Goal: Task Accomplishment & Management: Manage account settings

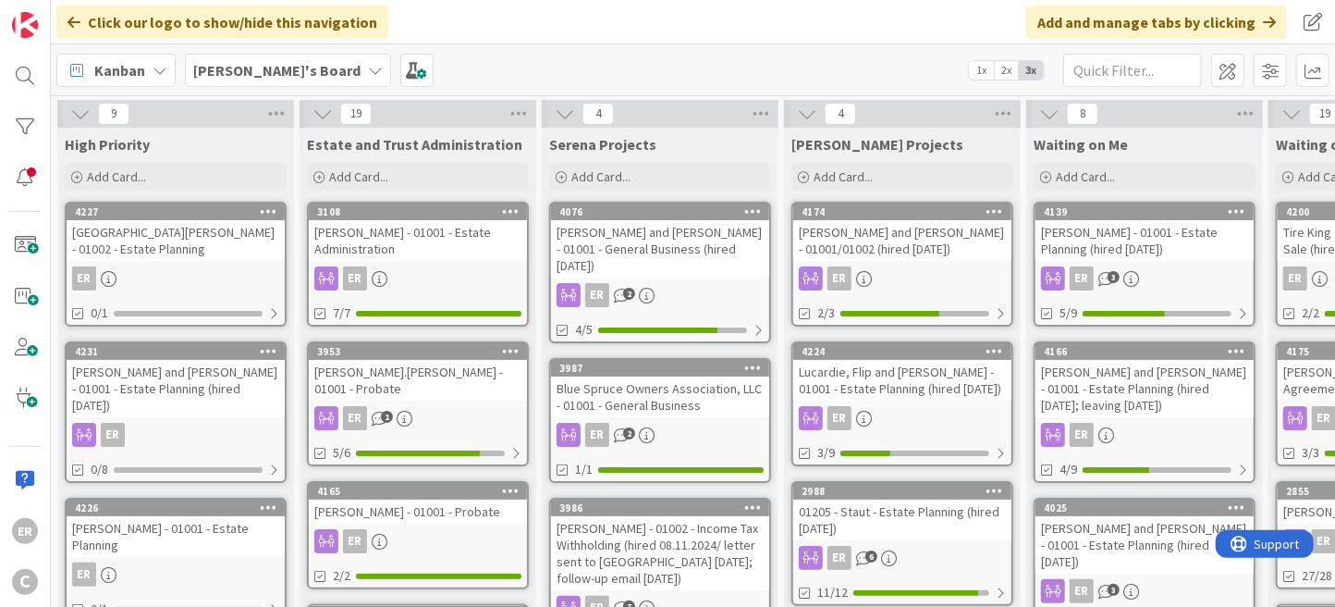
click at [207, 399] on div "4231 [PERSON_NAME] and [PERSON_NAME] - 01001 - Estate Planning (hired [DATE]) E…" at bounding box center [176, 411] width 222 height 141
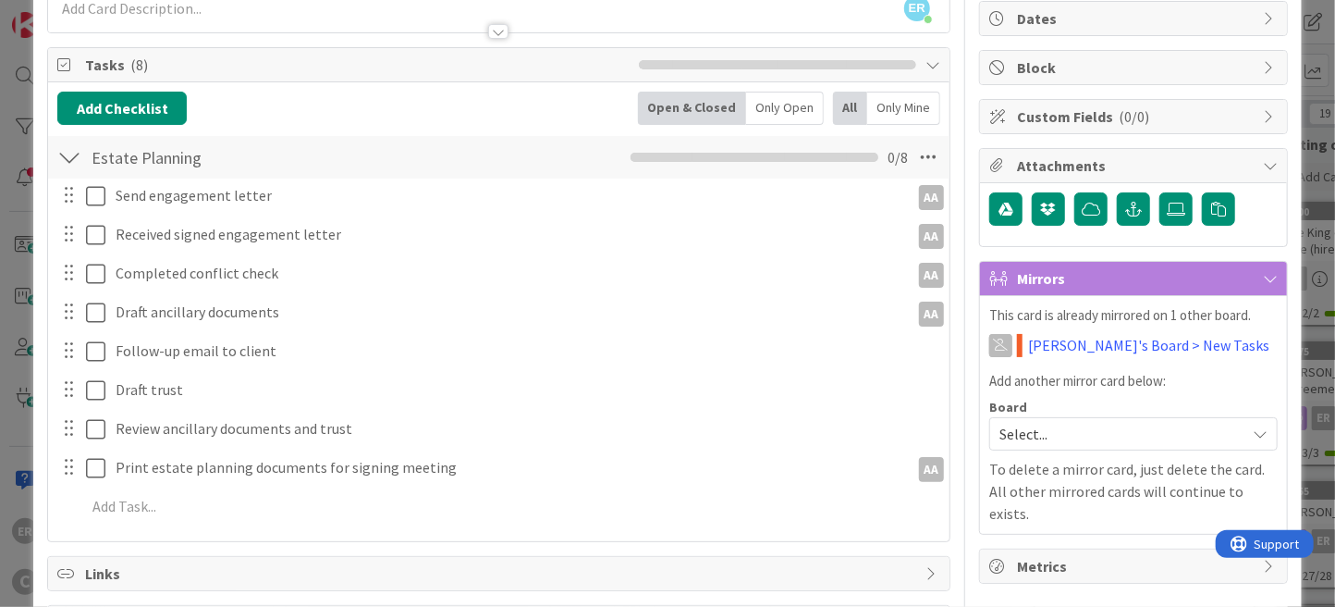
scroll to position [185, 0]
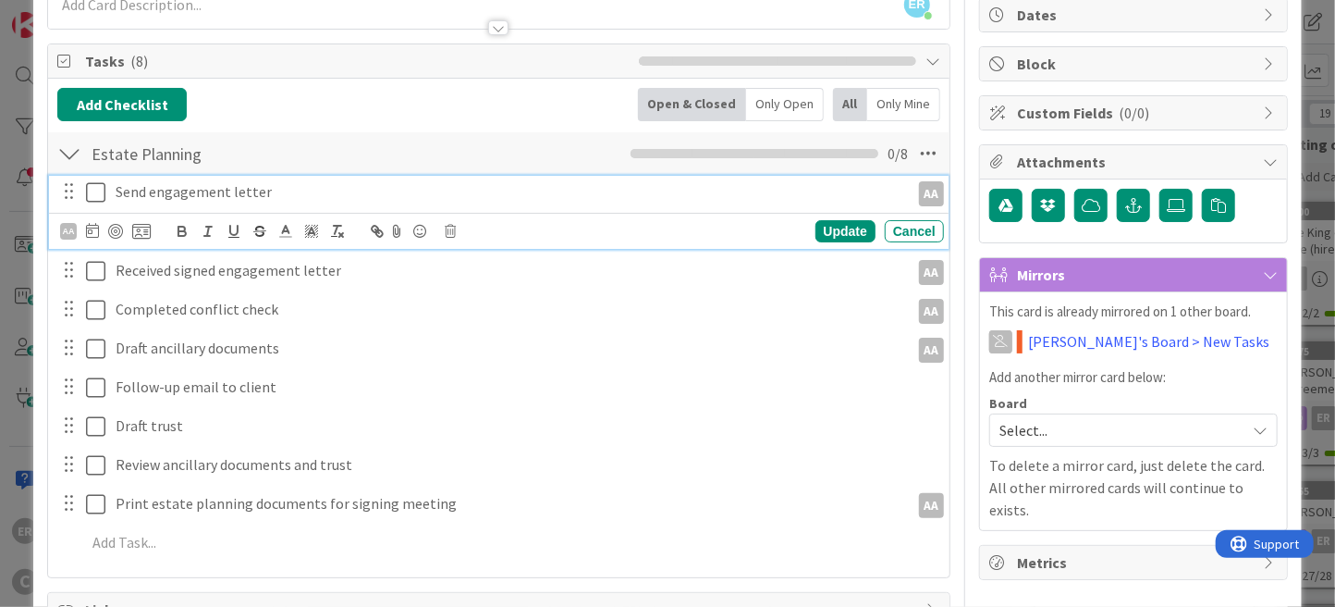
click at [99, 191] on icon at bounding box center [95, 192] width 19 height 22
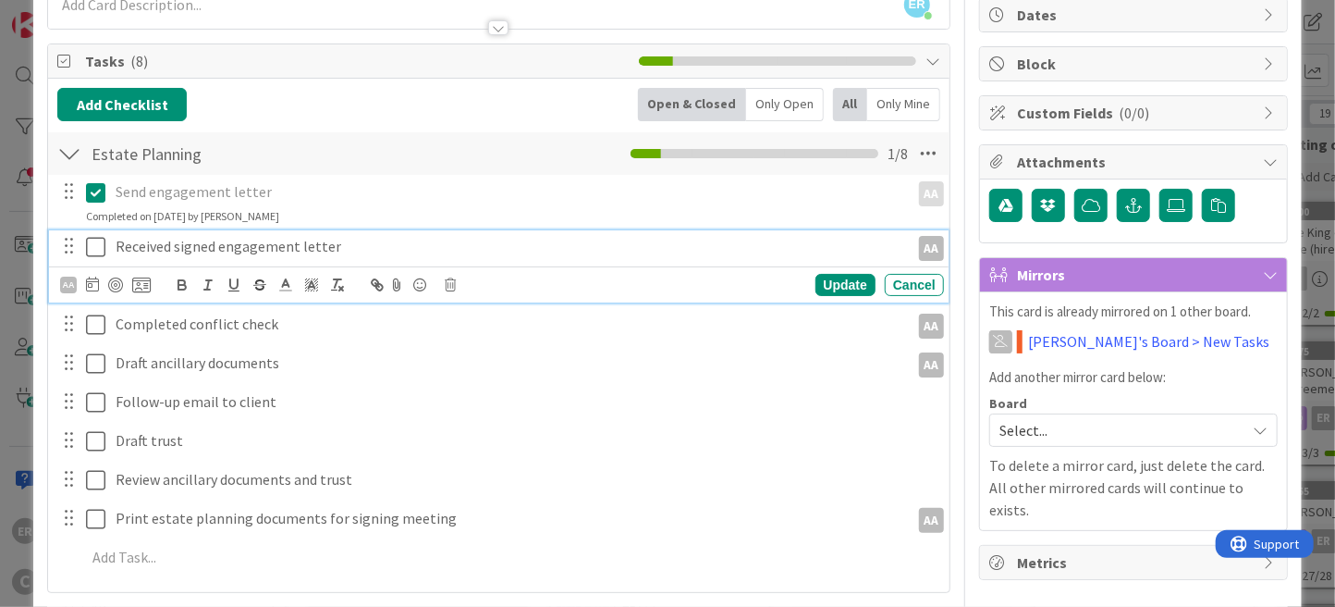
click at [95, 241] on icon at bounding box center [95, 247] width 19 height 22
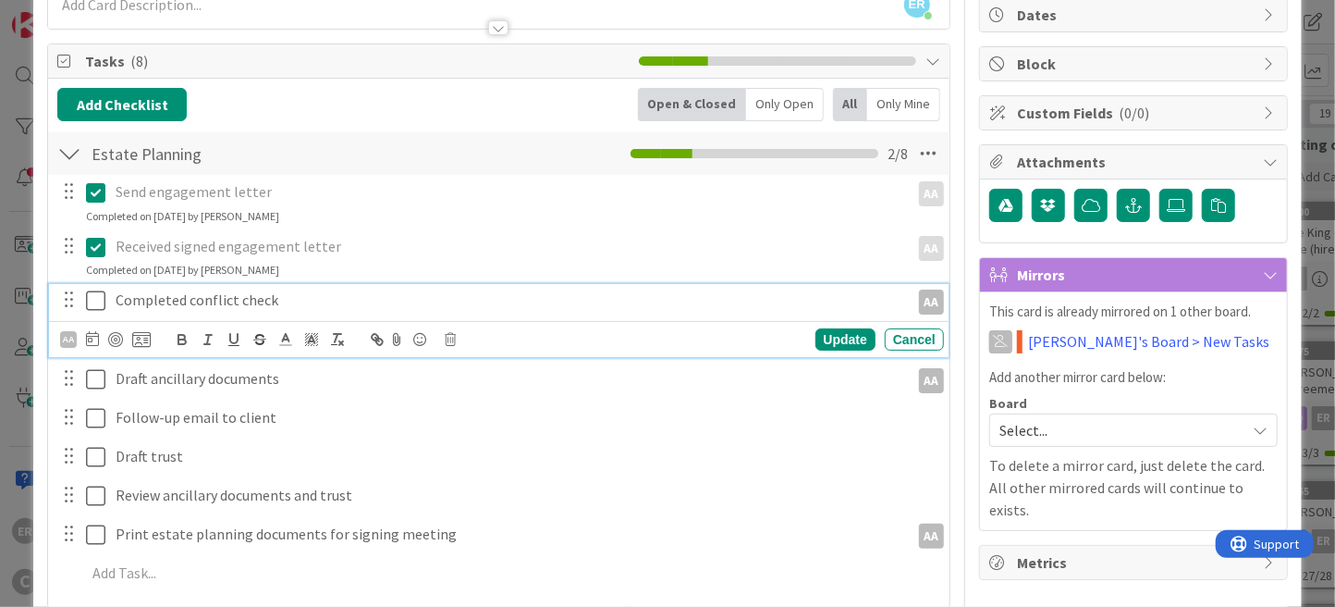
click at [100, 302] on icon at bounding box center [95, 300] width 19 height 22
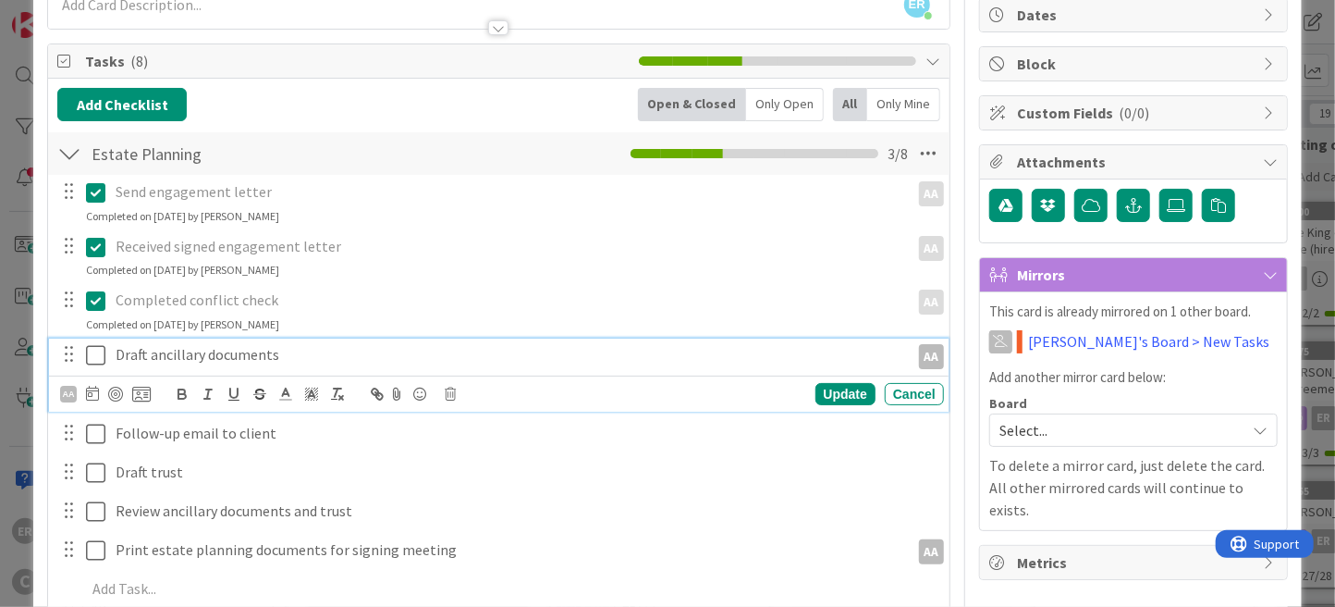
click at [311, 359] on p "Draft ancillary documents" at bounding box center [509, 354] width 786 height 21
click at [275, 357] on p "Draft ancillary documents" at bounding box center [509, 354] width 786 height 21
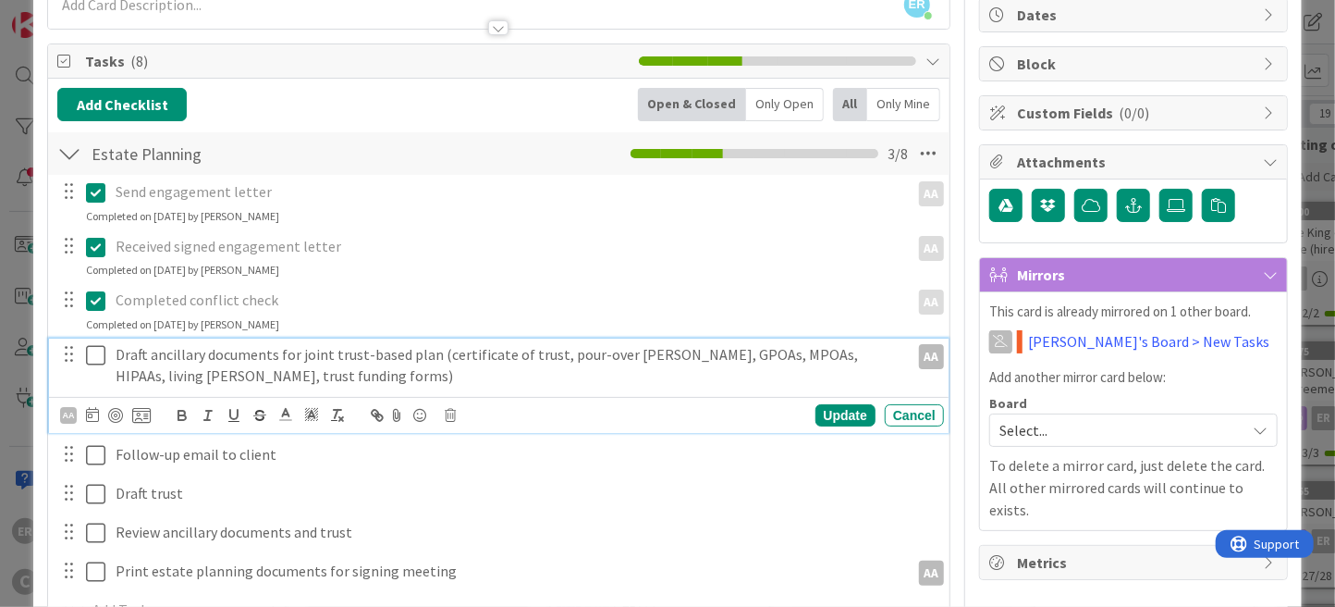
click at [91, 421] on div at bounding box center [92, 415] width 13 height 22
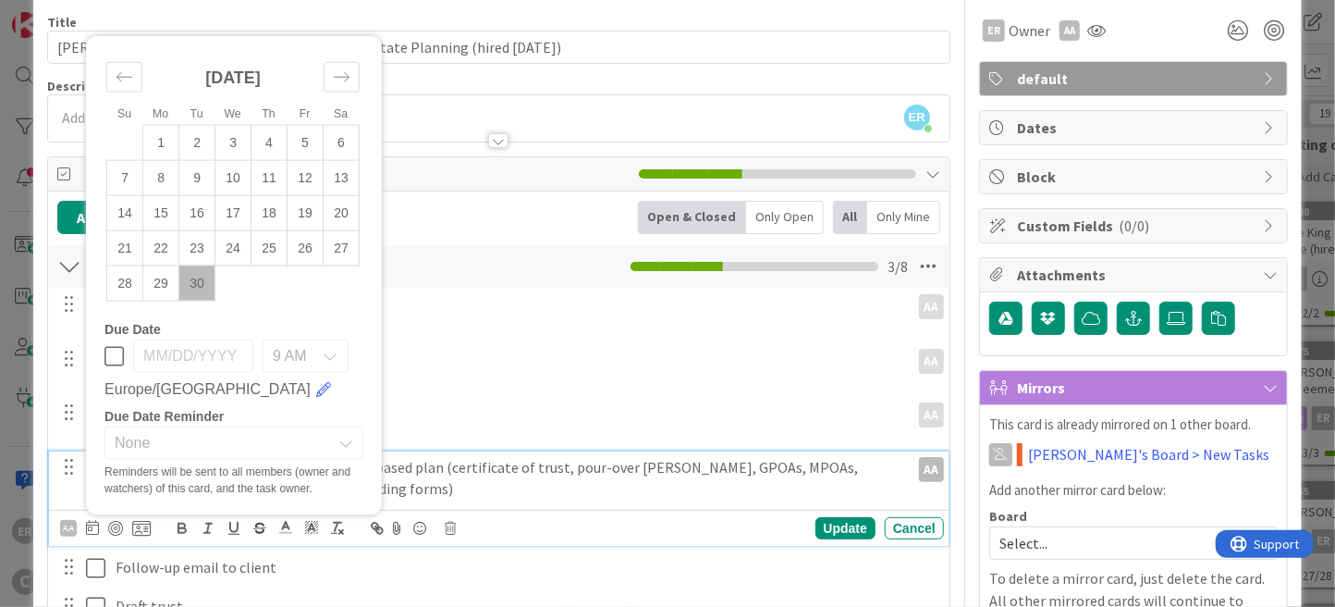
scroll to position [0, 0]
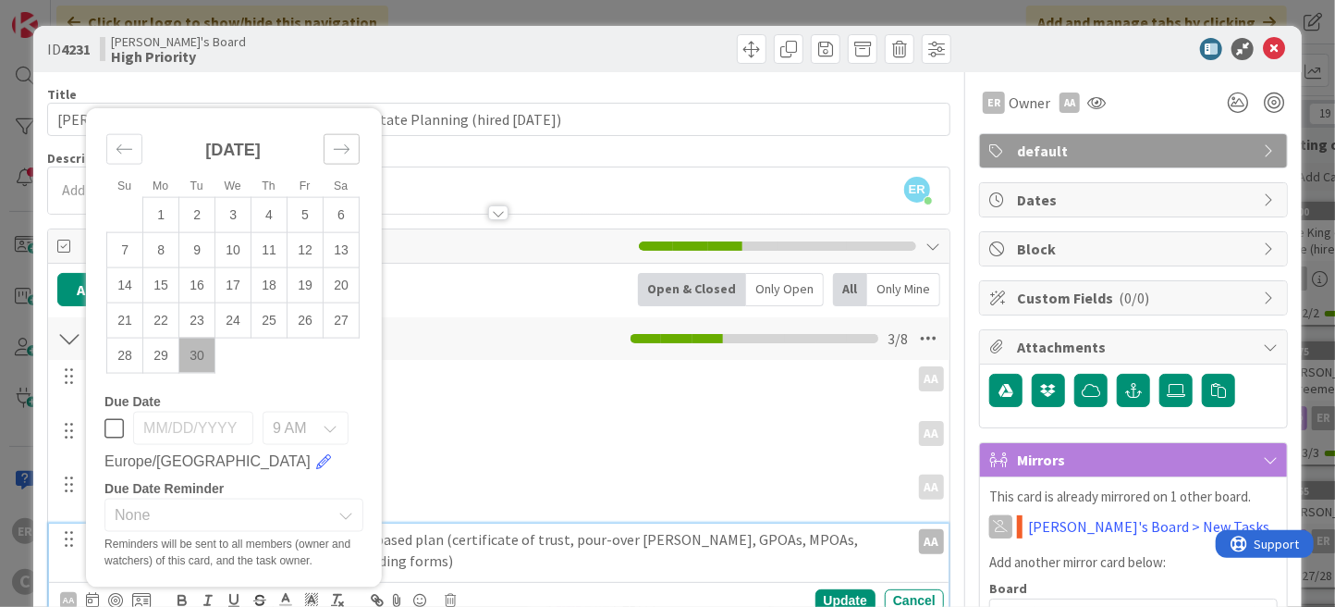
click at [347, 140] on icon "Move forward to switch to the next month." at bounding box center [342, 149] width 18 height 18
click at [167, 251] on td "6" at bounding box center [161, 249] width 36 height 35
type input "[DATE]"
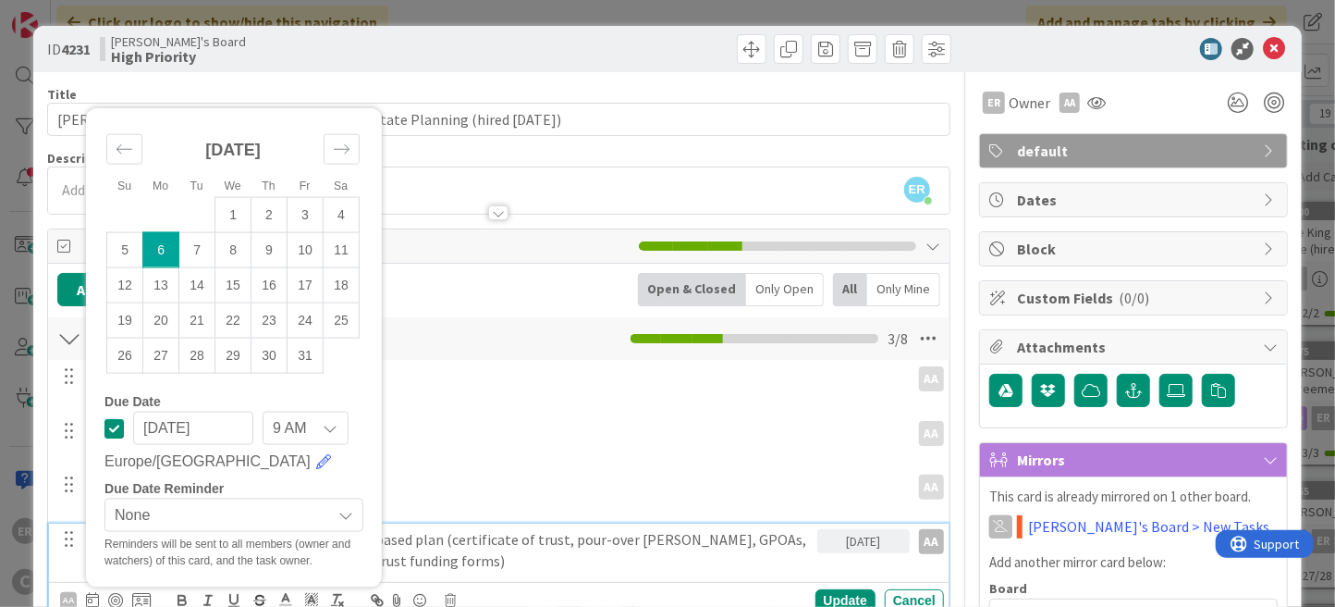
click at [583, 398] on div "Send engagement letter AA AA Update Cancel Completed on [DATE] by [PERSON_NAME]" at bounding box center [499, 385] width 900 height 49
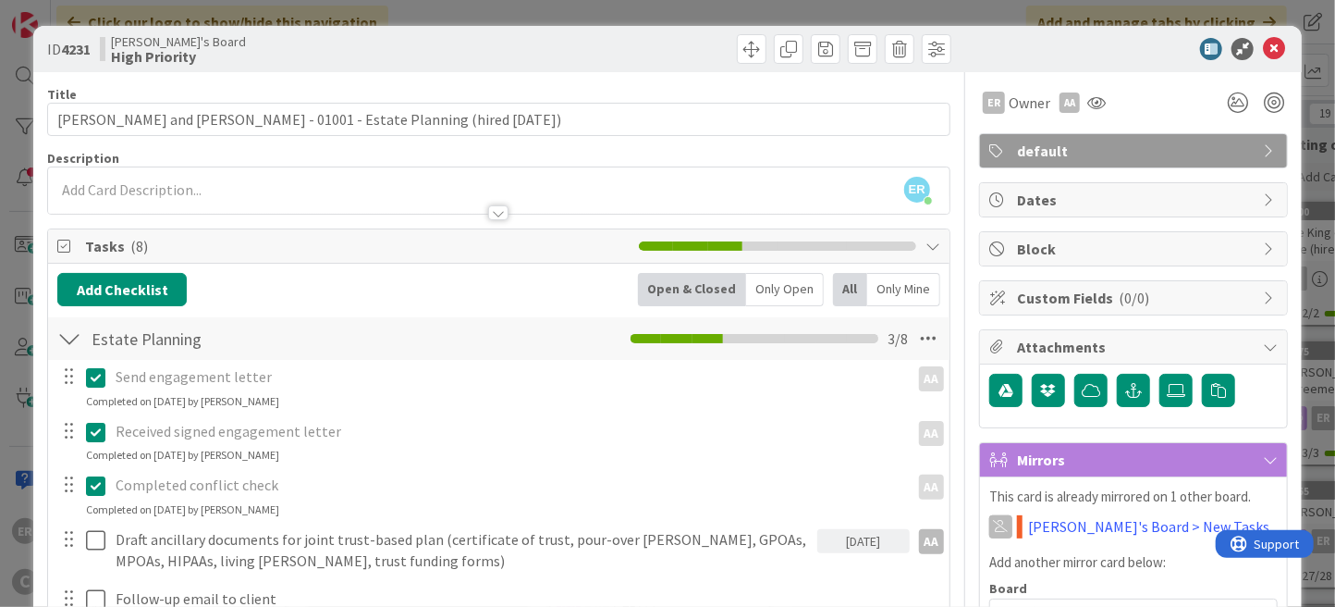
scroll to position [185, 0]
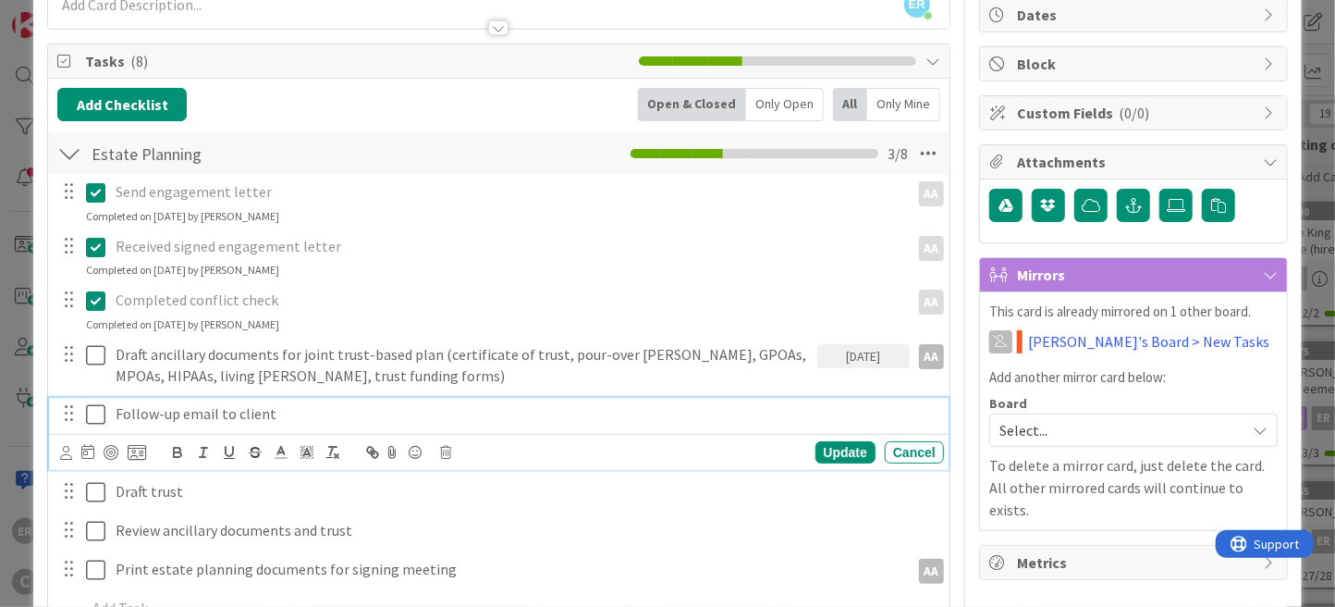
click at [142, 415] on p "Follow-up email to client" at bounding box center [526, 413] width 820 height 21
click at [271, 410] on p "Follow-up email to client" at bounding box center [526, 413] width 820 height 21
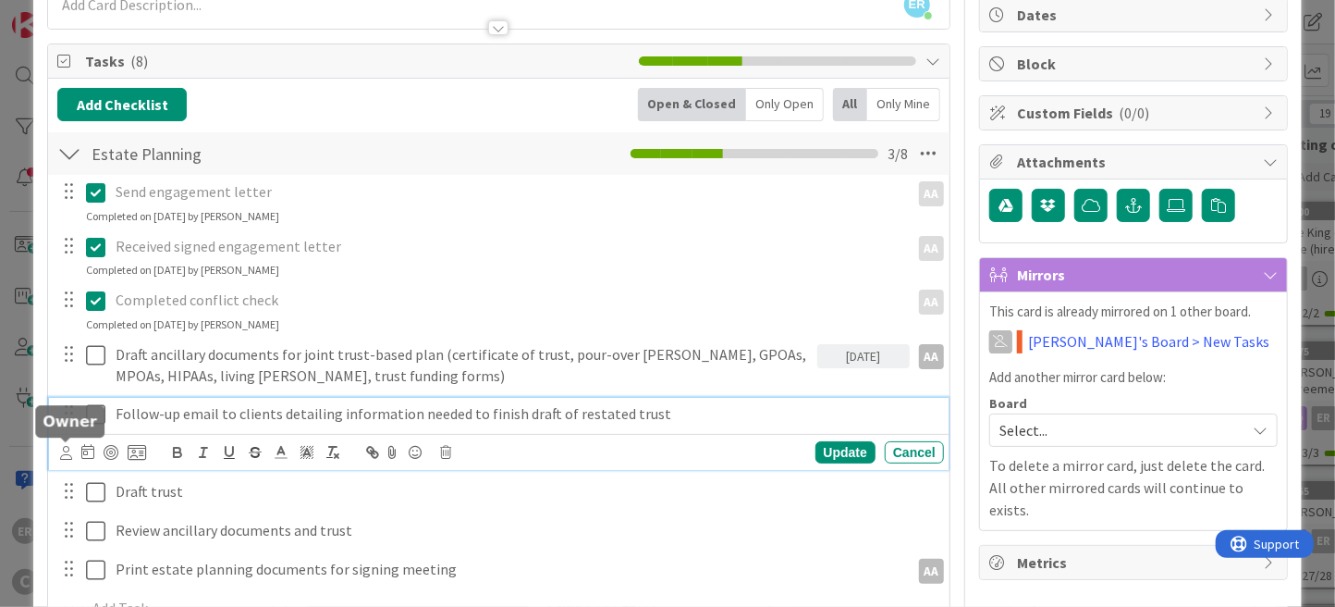
click at [68, 450] on icon at bounding box center [66, 453] width 12 height 14
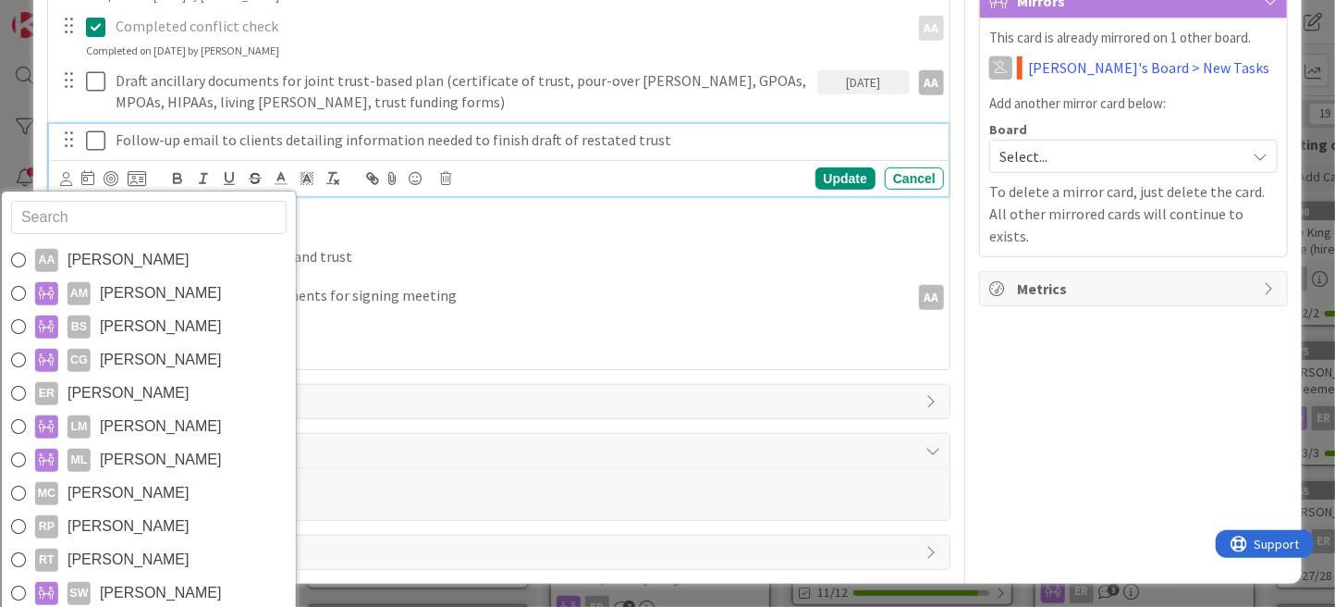
scroll to position [461, 0]
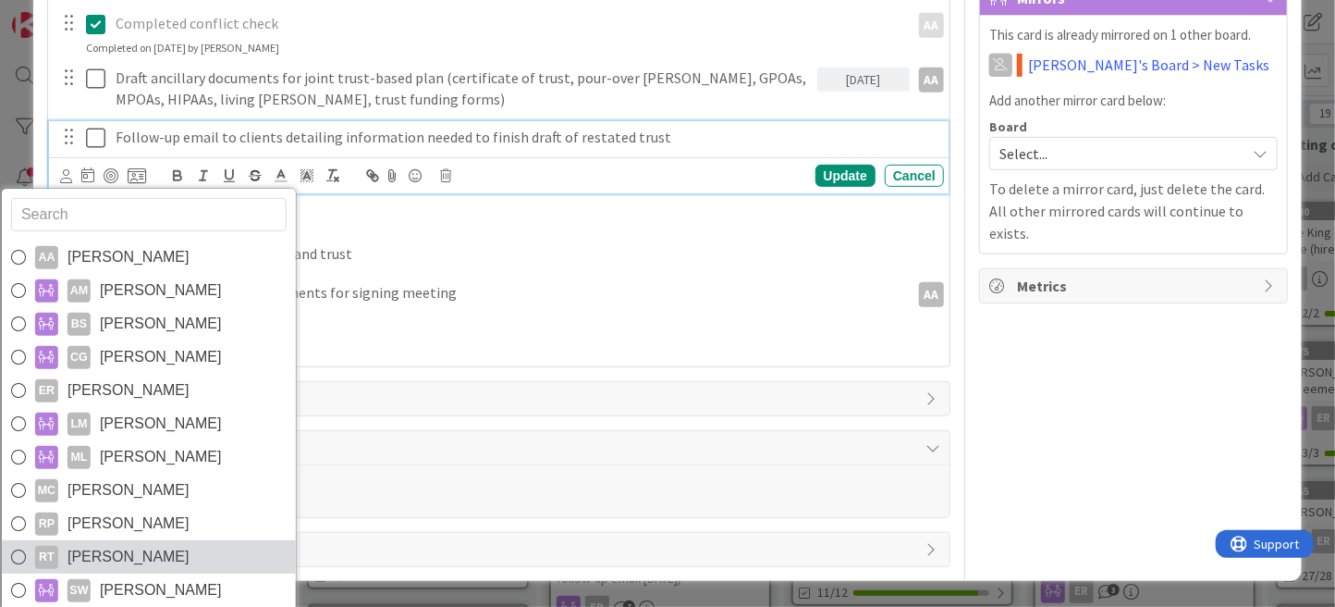
click at [181, 541] on link "RT [PERSON_NAME]" at bounding box center [149, 556] width 294 height 33
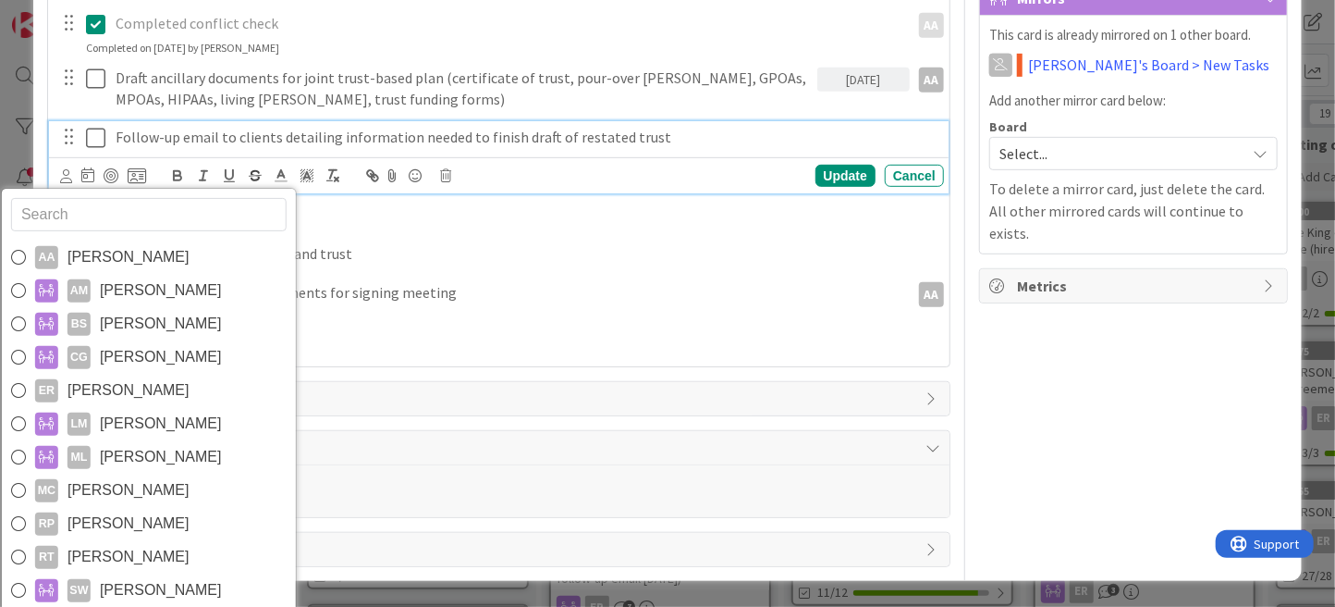
scroll to position [457, 0]
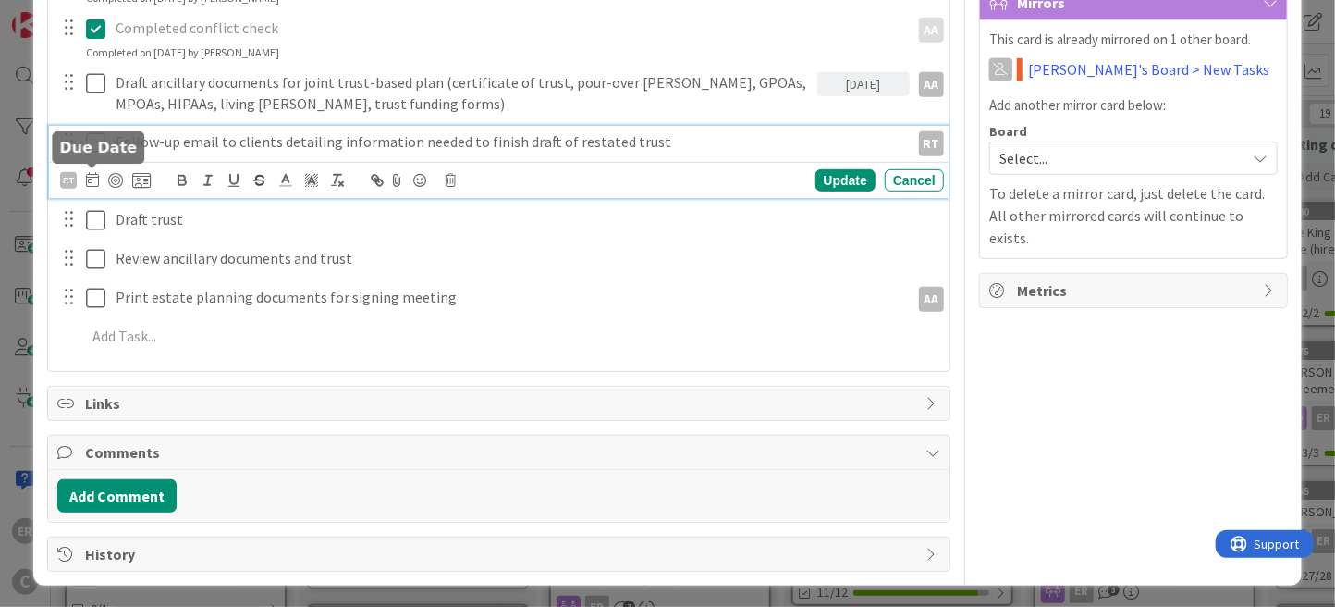
click at [93, 182] on icon at bounding box center [92, 179] width 13 height 15
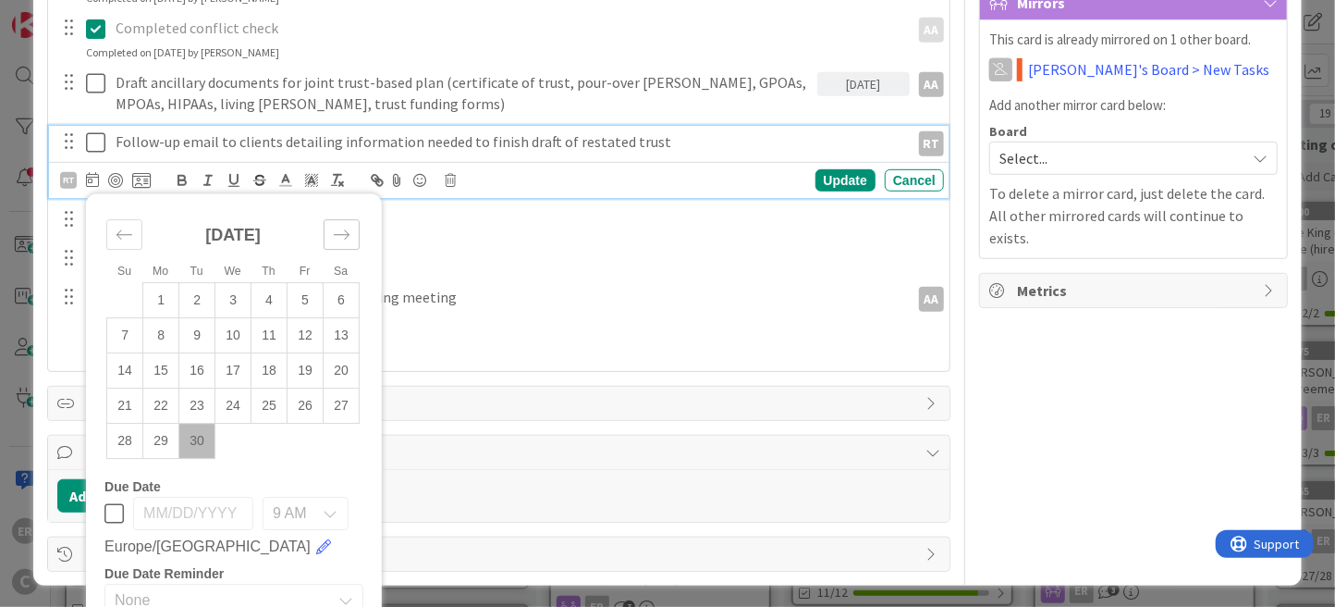
click at [330, 238] on div "Move forward to switch to the next month." at bounding box center [342, 235] width 36 height 31
click at [162, 333] on td "6" at bounding box center [161, 335] width 36 height 35
type input "[DATE]"
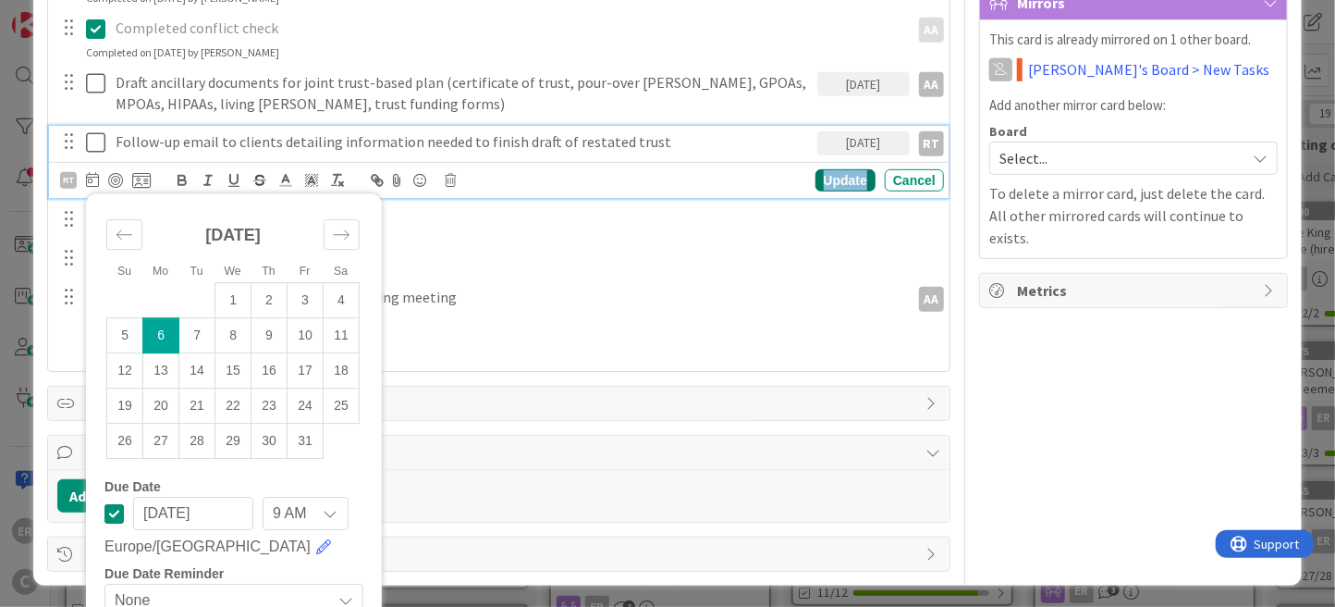
click at [832, 185] on div "Update" at bounding box center [846, 180] width 60 height 22
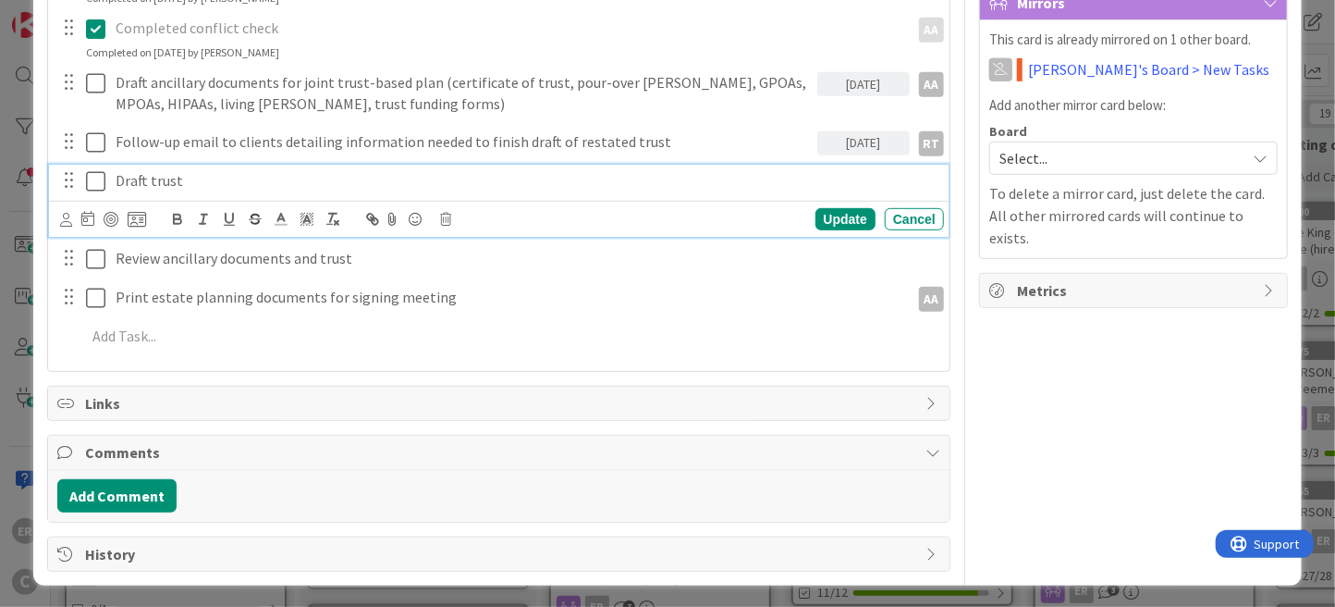
click at [188, 223] on div "Draft trust Update Cancel" at bounding box center [499, 201] width 900 height 73
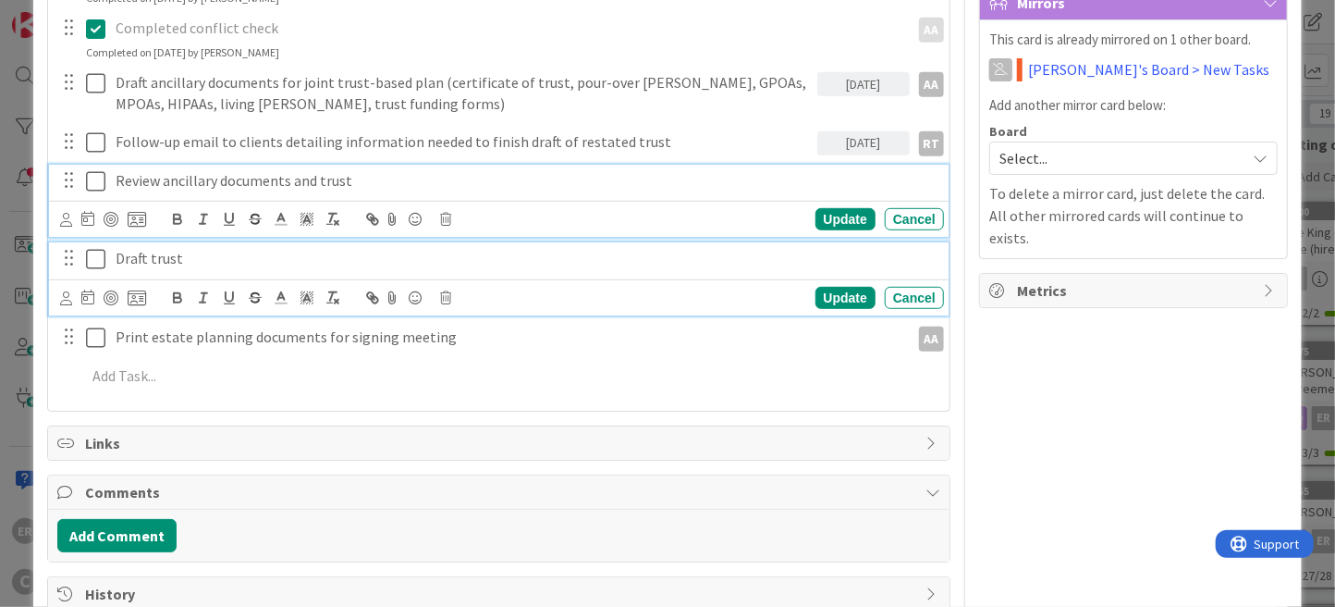
click at [197, 176] on p "Review ancillary documents and trust" at bounding box center [526, 180] width 820 height 21
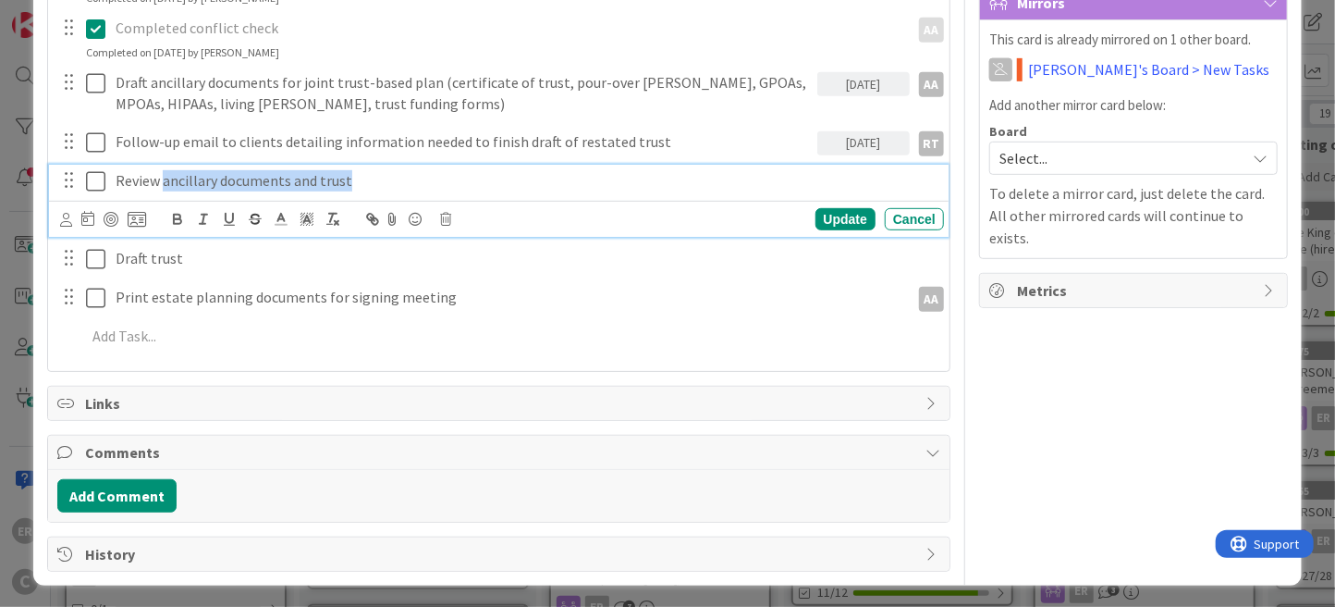
drag, startPoint x: 165, startPoint y: 177, endPoint x: 350, endPoint y: 177, distance: 185.9
click at [350, 177] on p "Review ancillary documents and trust" at bounding box center [526, 180] width 820 height 21
click at [67, 217] on icon at bounding box center [66, 220] width 12 height 14
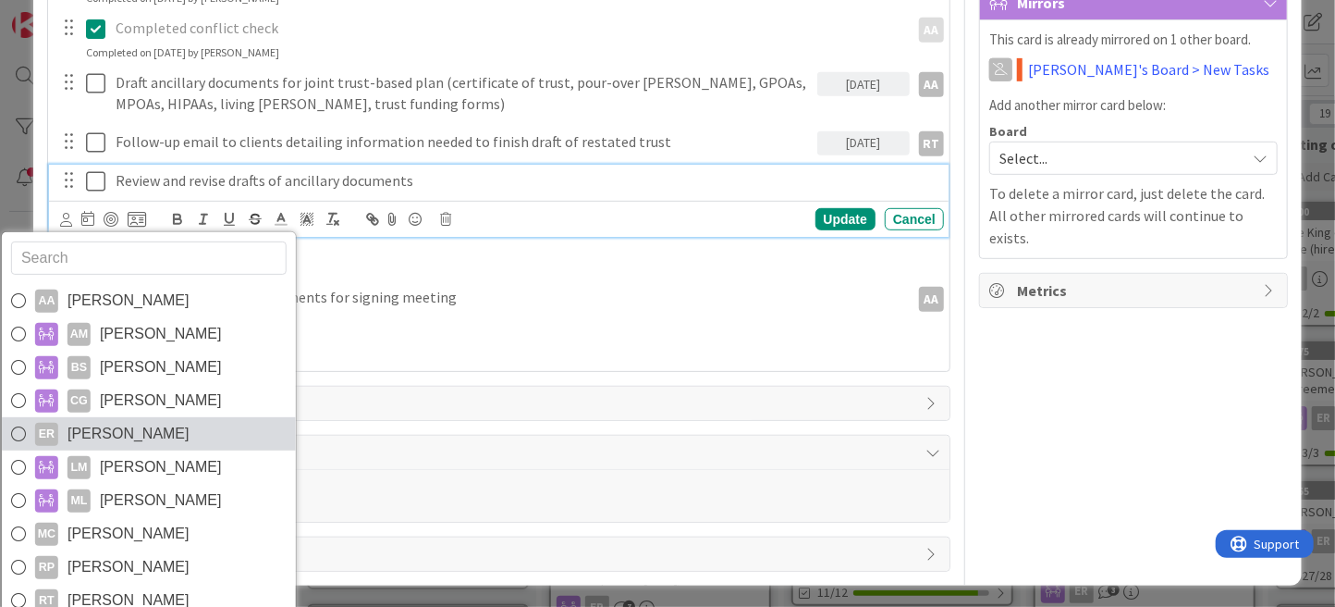
click at [129, 423] on span "[PERSON_NAME]" at bounding box center [129, 434] width 122 height 28
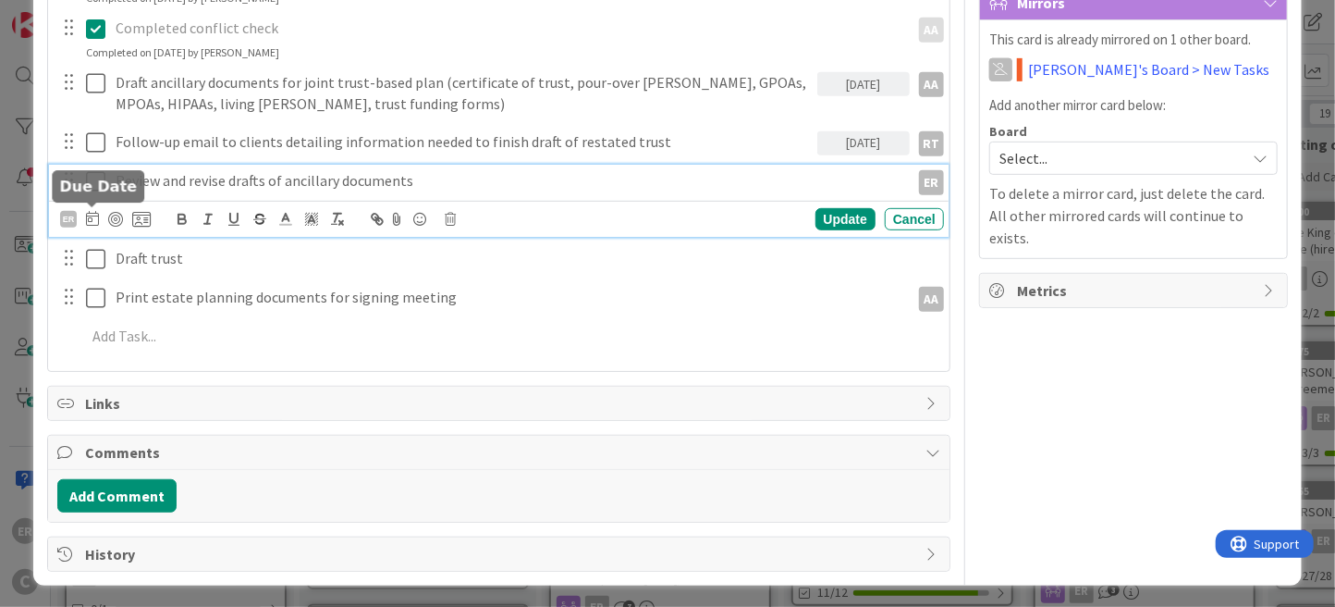
click at [92, 220] on icon at bounding box center [92, 218] width 13 height 15
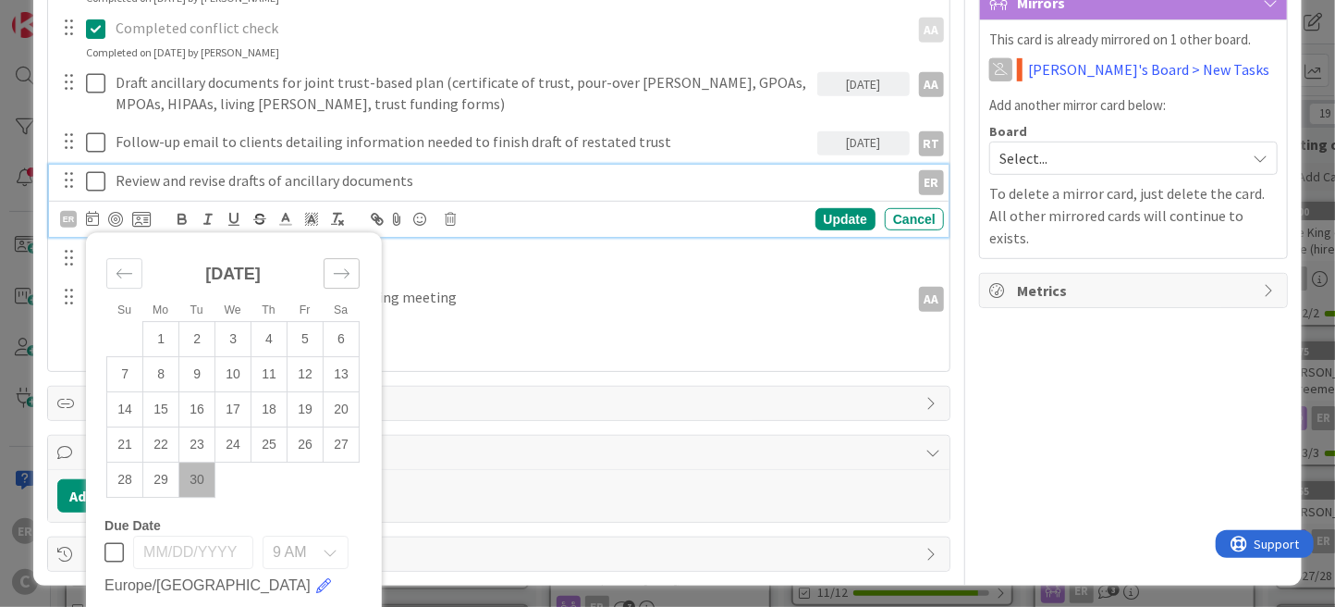
click at [333, 272] on icon "Move forward to switch to the next month." at bounding box center [342, 274] width 18 height 18
click at [159, 402] on td "13" at bounding box center [161, 409] width 36 height 35
type input "[DATE]"
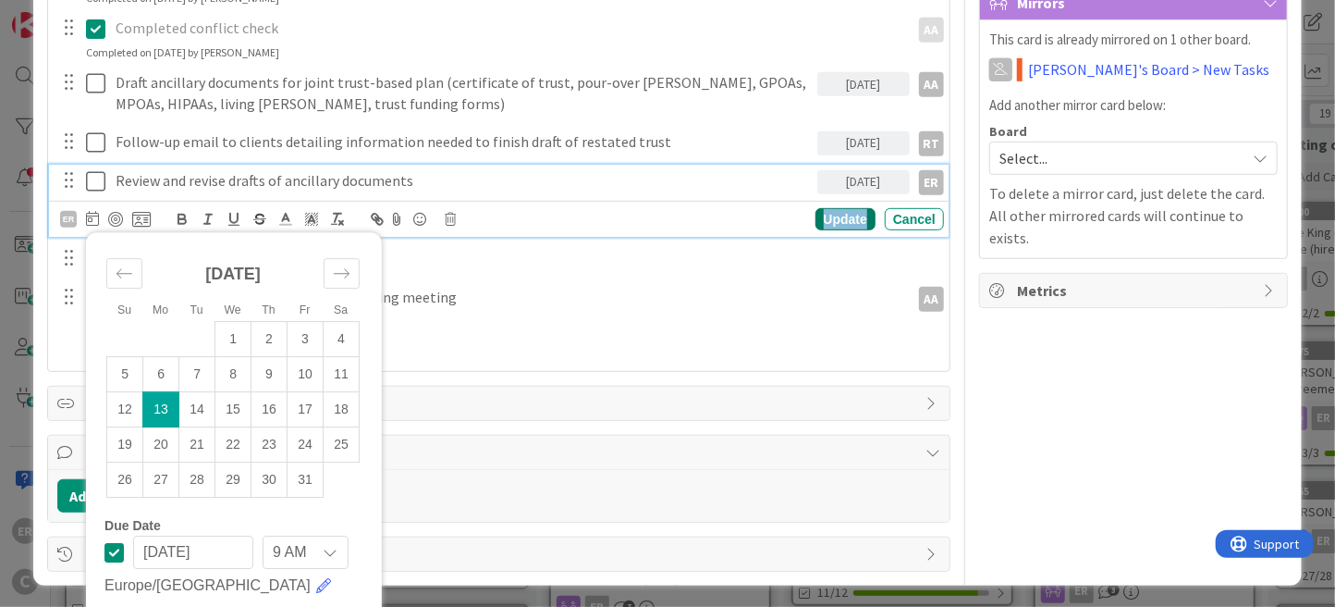
click at [846, 213] on div "Update" at bounding box center [846, 219] width 60 height 22
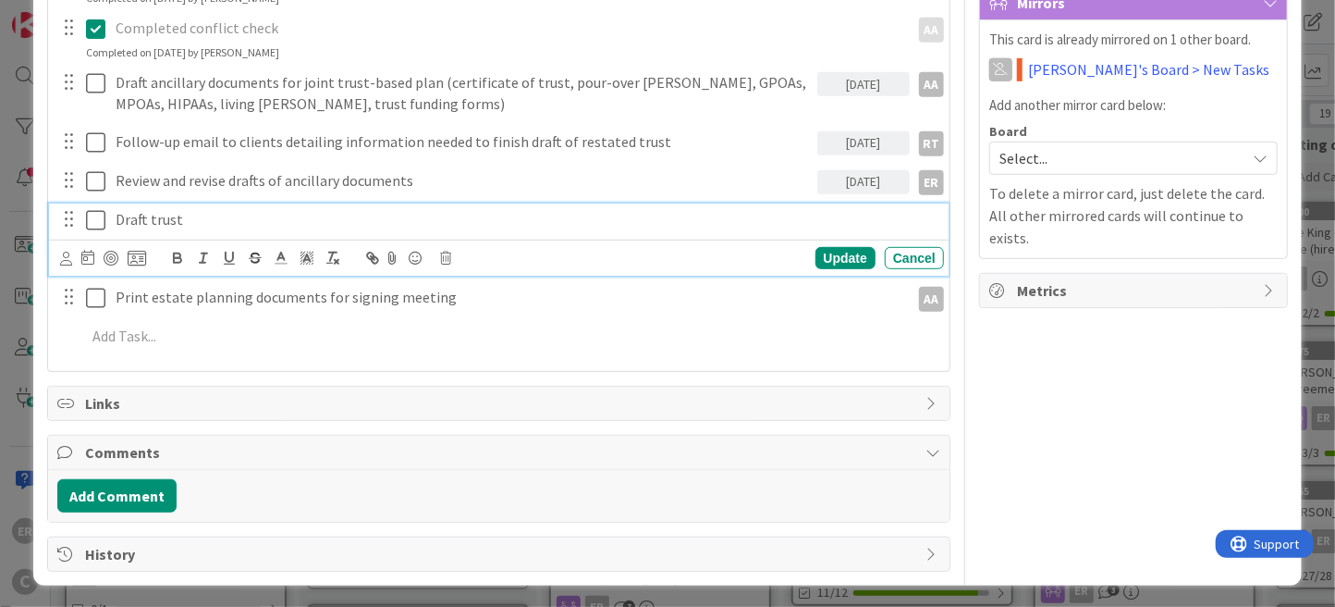
click at [182, 254] on div "Draft trust Update Cancel" at bounding box center [499, 239] width 900 height 73
click at [210, 213] on p "Draft trust" at bounding box center [526, 219] width 820 height 21
drag, startPoint x: 190, startPoint y: 219, endPoint x: 151, endPoint y: 224, distance: 39.1
click at [151, 224] on p "Draft trust" at bounding box center [526, 219] width 820 height 21
click at [67, 258] on icon at bounding box center [66, 259] width 12 height 14
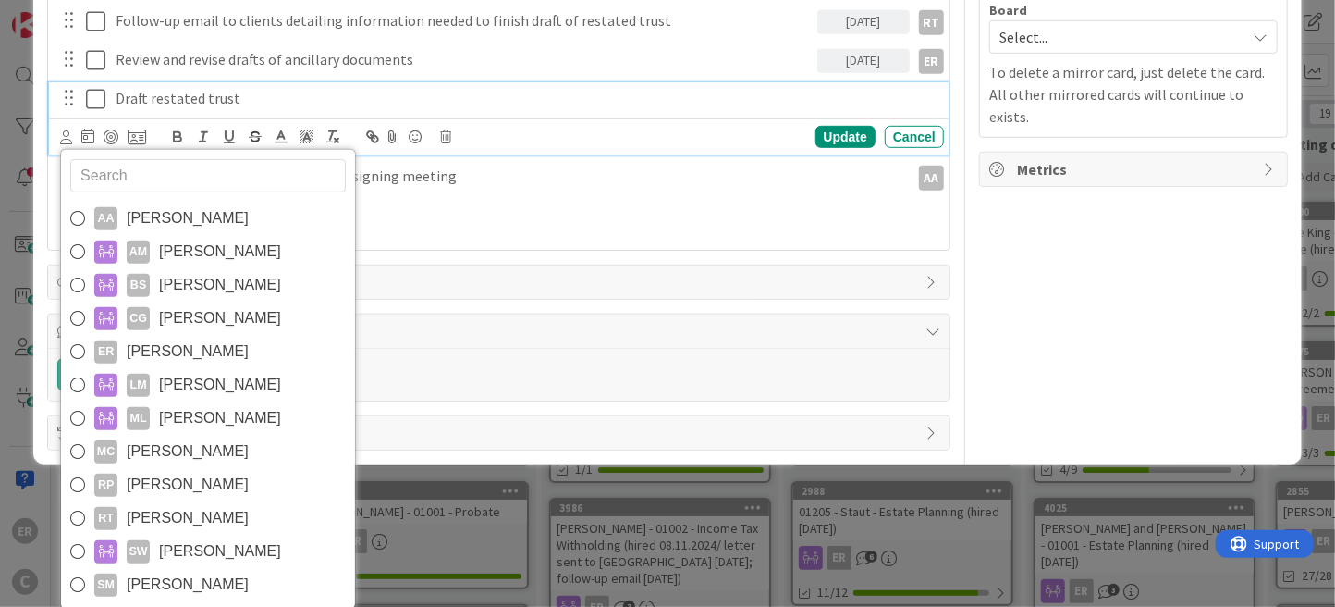
click at [226, 512] on link "RT [PERSON_NAME]" at bounding box center [208, 517] width 294 height 33
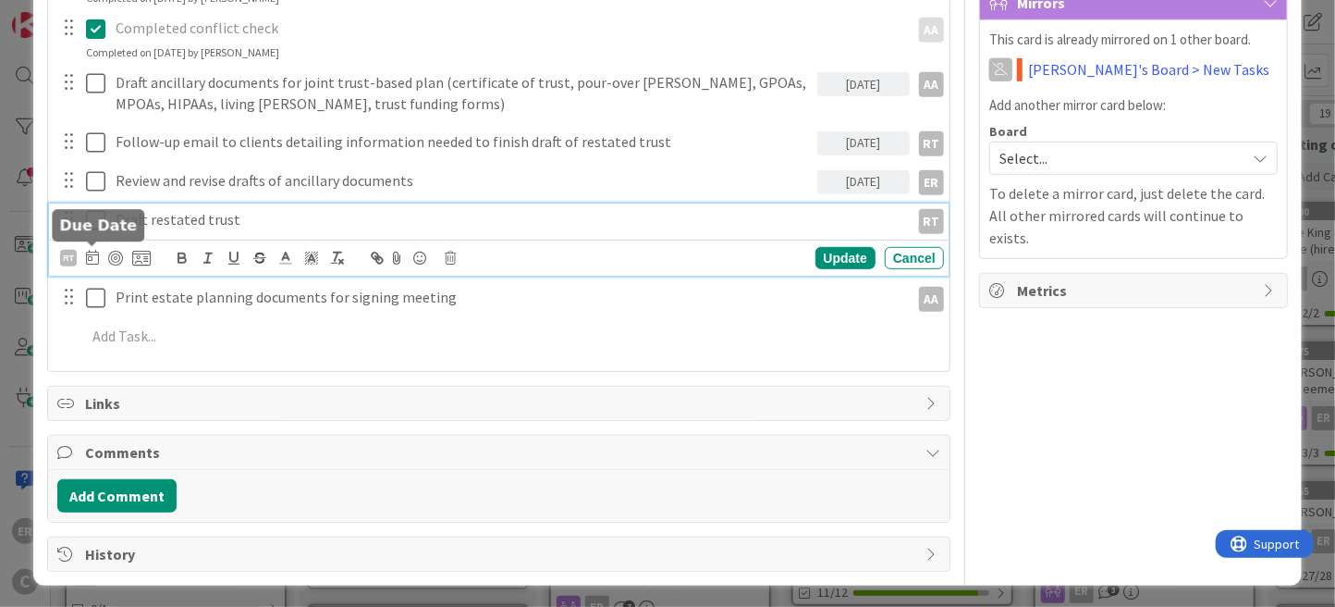
click at [92, 257] on icon at bounding box center [92, 257] width 13 height 15
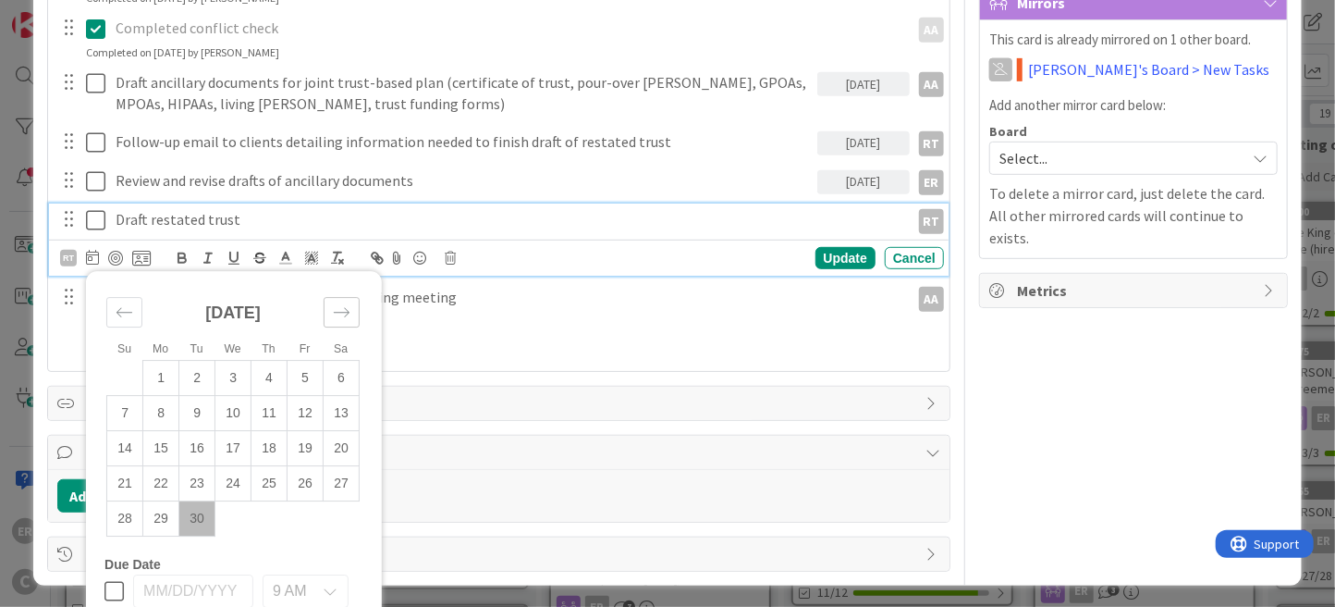
click at [344, 304] on icon "Move forward to switch to the next month." at bounding box center [342, 313] width 18 height 18
click at [170, 451] on td "13" at bounding box center [161, 448] width 36 height 35
type input "[DATE]"
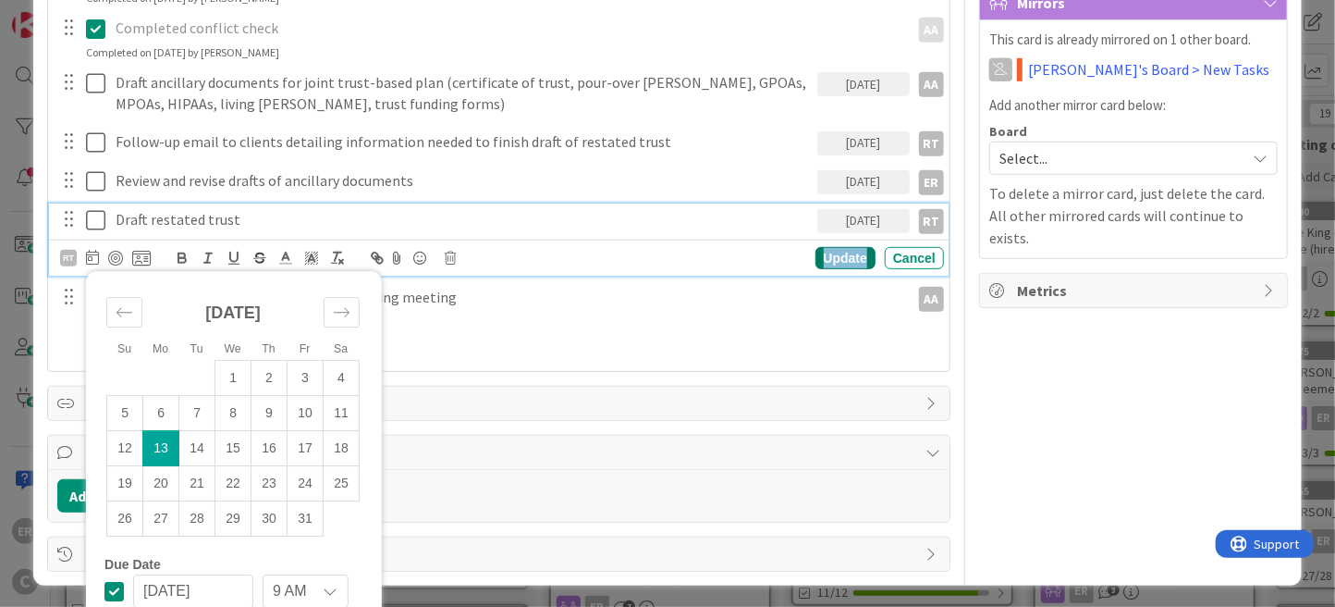
click at [840, 252] on div "Update" at bounding box center [846, 258] width 60 height 22
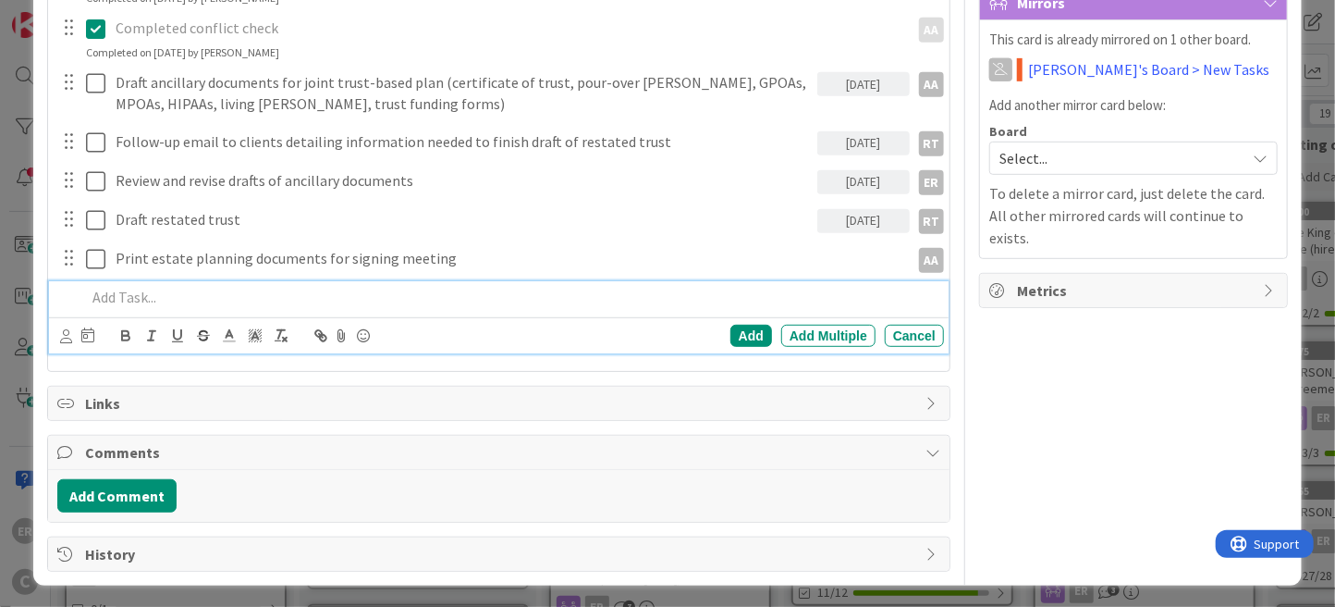
click at [171, 339] on div "Add Add Multiple Cancel" at bounding box center [499, 317] width 900 height 73
click at [864, 215] on div "[DATE]" at bounding box center [864, 221] width 92 height 24
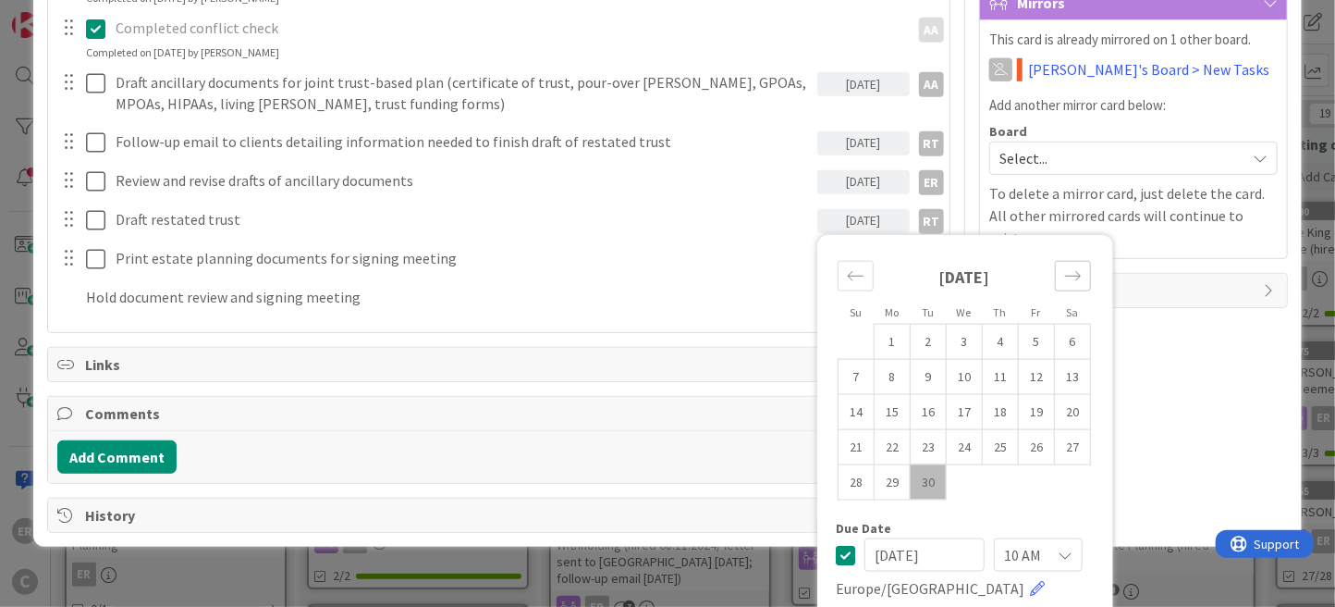
click at [1055, 281] on div "Move forward to switch to the next month." at bounding box center [1073, 275] width 36 height 31
click at [889, 430] on td "20" at bounding box center [892, 446] width 36 height 35
type input "[DATE]"
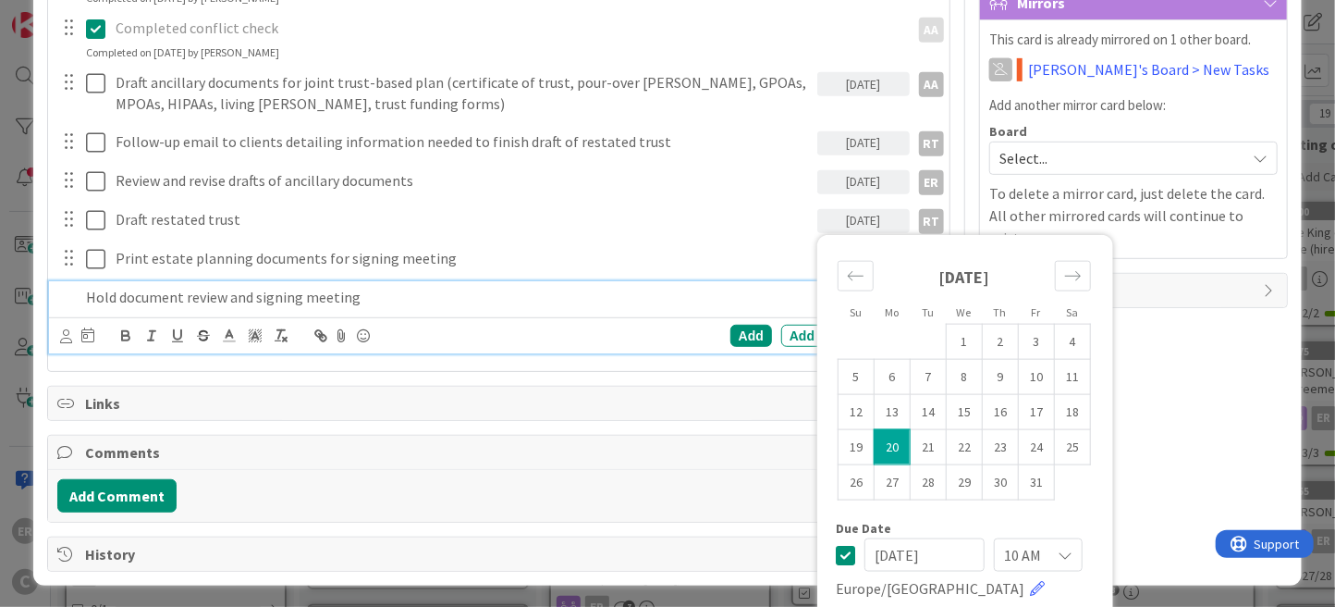
click at [264, 300] on p "Hold document review and signing meeting" at bounding box center [511, 297] width 851 height 21
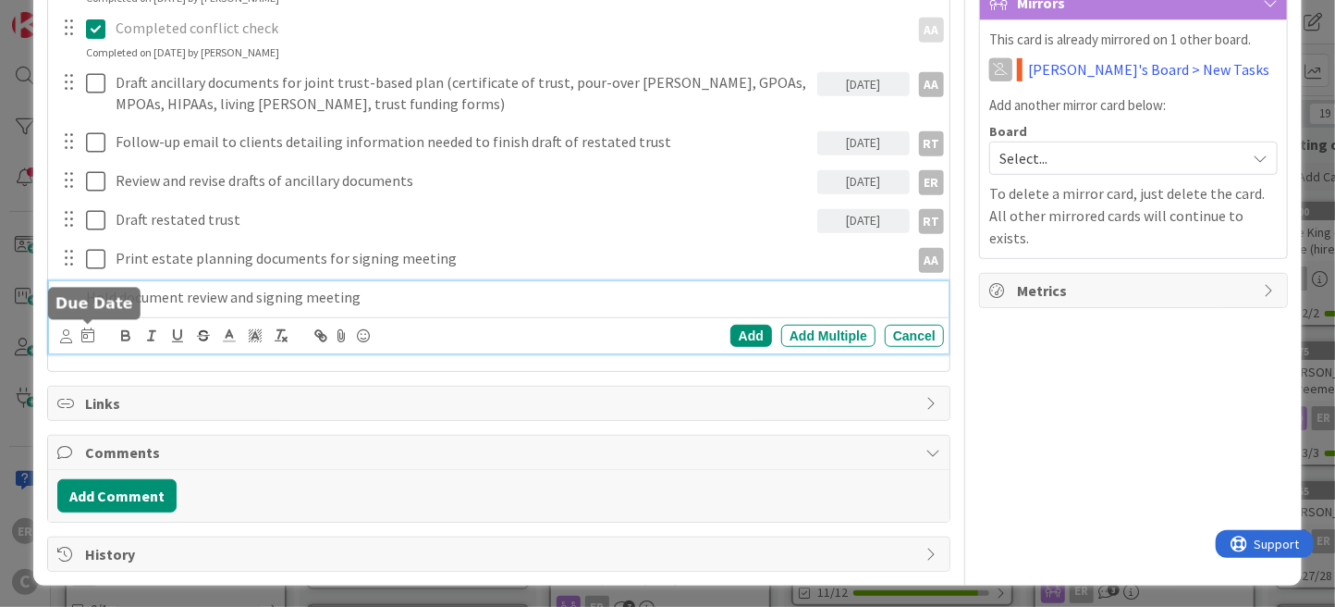
click at [89, 338] on icon at bounding box center [87, 334] width 13 height 15
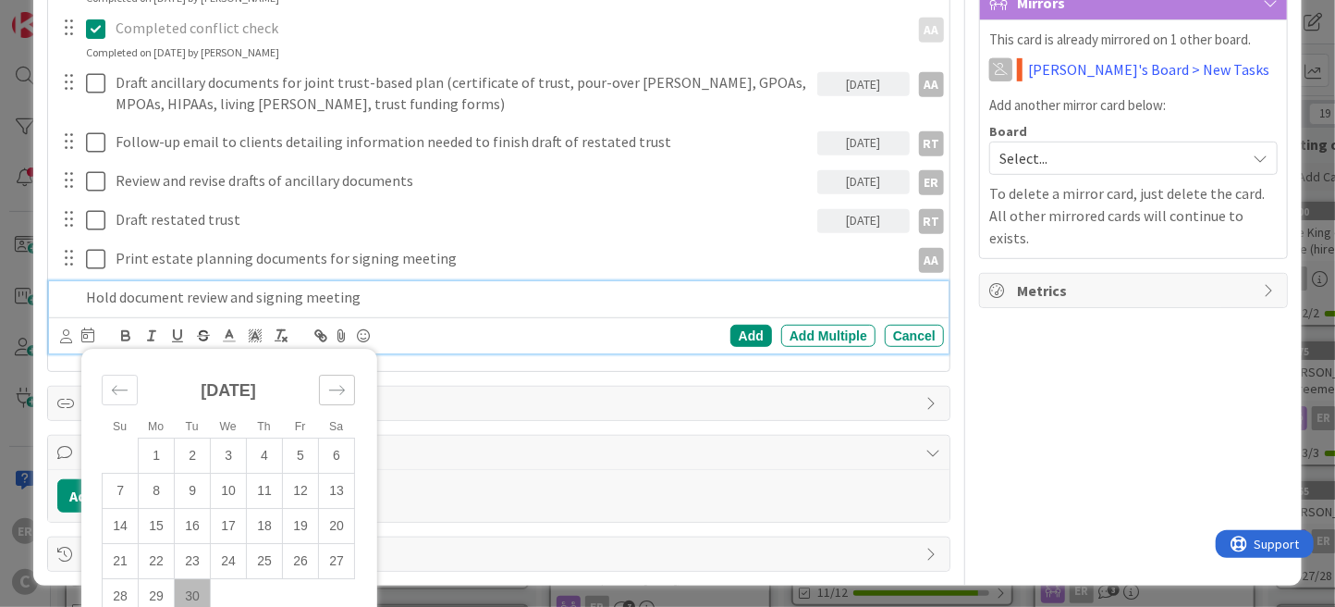
click at [330, 384] on icon "Move forward to switch to the next month." at bounding box center [337, 391] width 18 height 18
click at [164, 595] on td "27" at bounding box center [157, 596] width 36 height 35
type input "[DATE]"
click at [731, 341] on div "Add" at bounding box center [752, 336] width 42 height 22
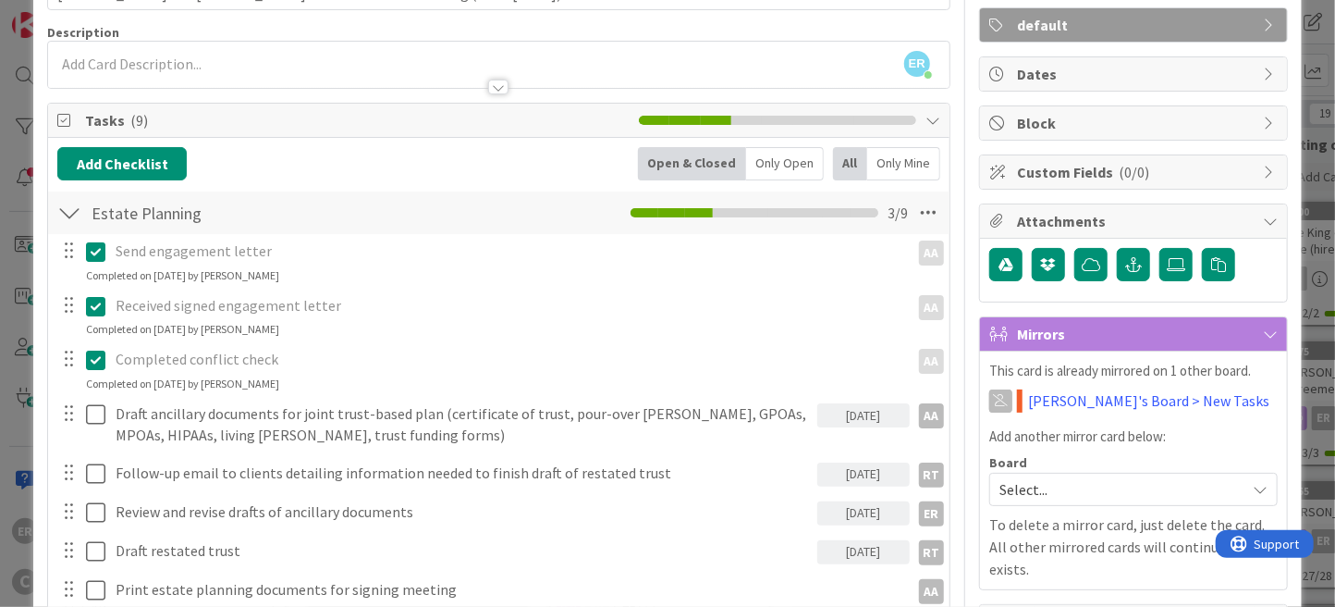
scroll to position [86, 0]
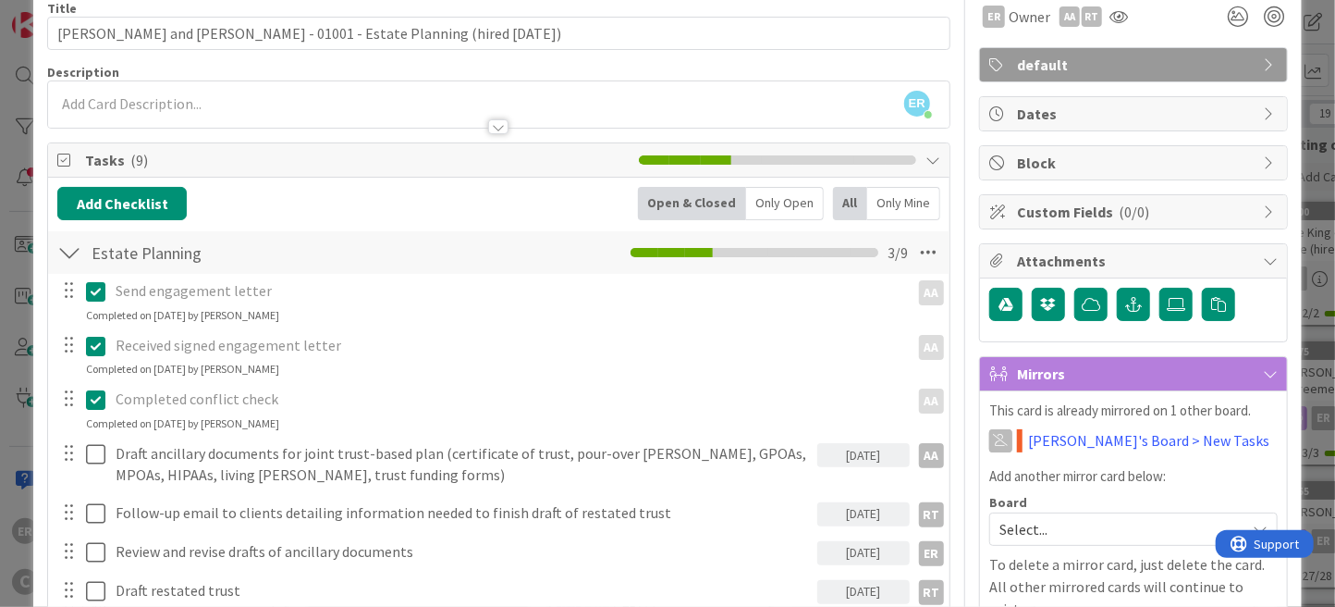
click at [1051, 529] on span "Select..." at bounding box center [1118, 529] width 237 height 26
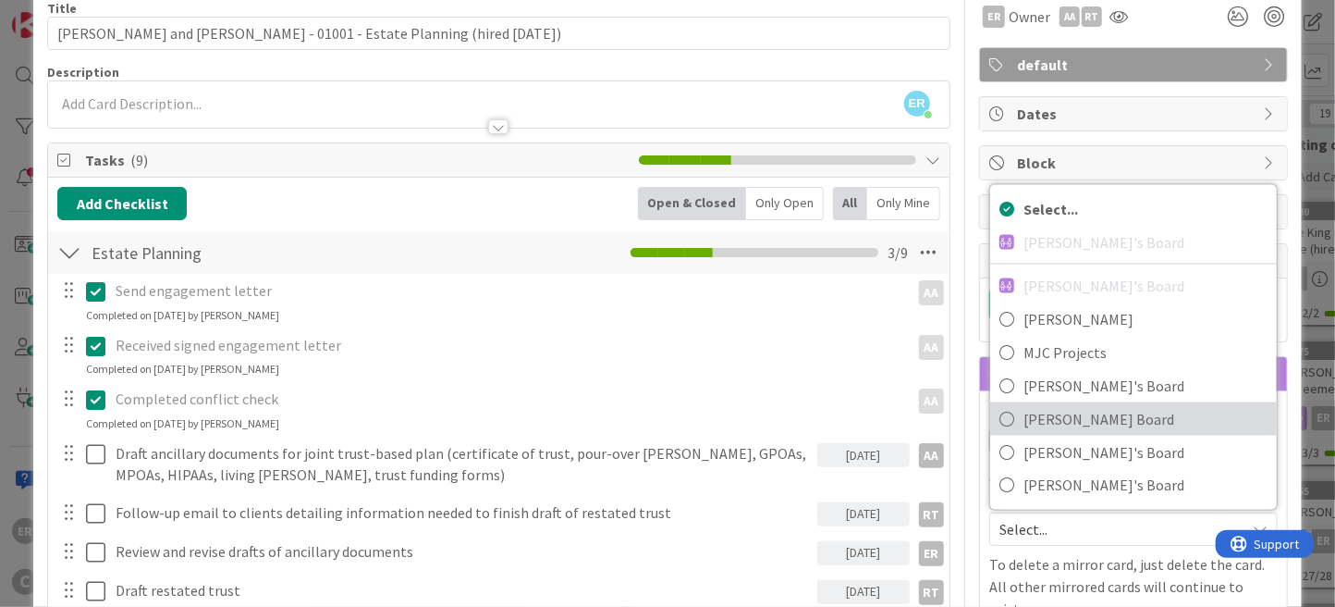
click at [1050, 402] on link "[PERSON_NAME] Board" at bounding box center [1133, 418] width 287 height 33
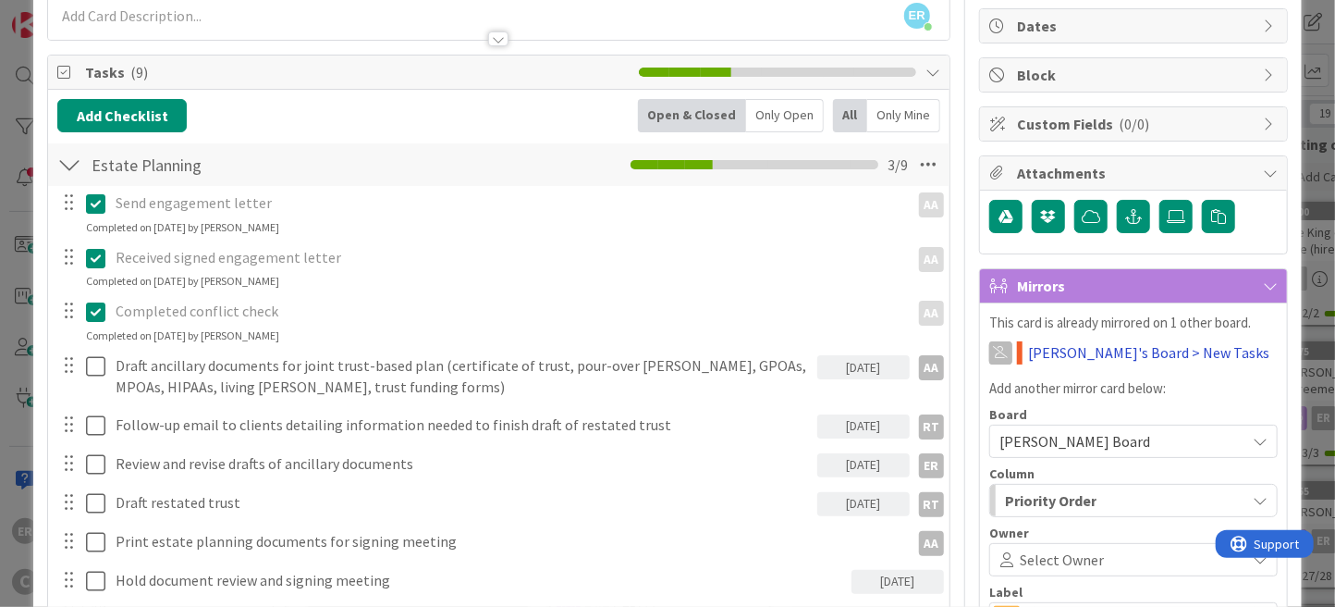
scroll to position [271, 0]
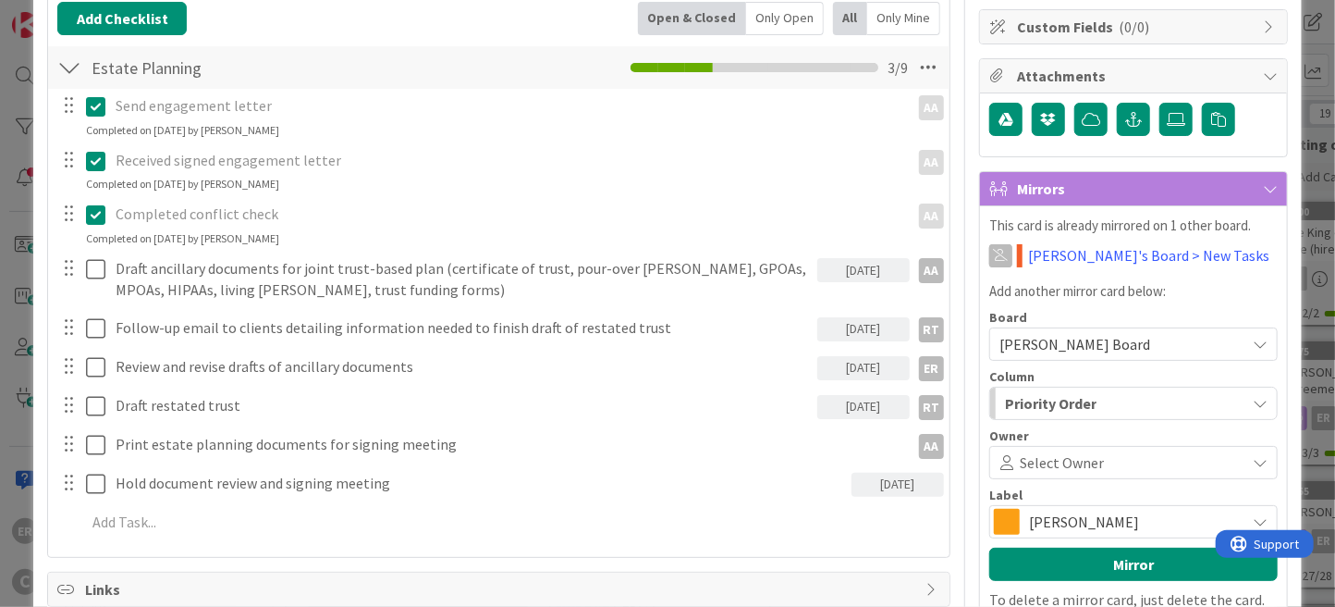
click at [1055, 465] on span "Select Owner" at bounding box center [1062, 462] width 84 height 22
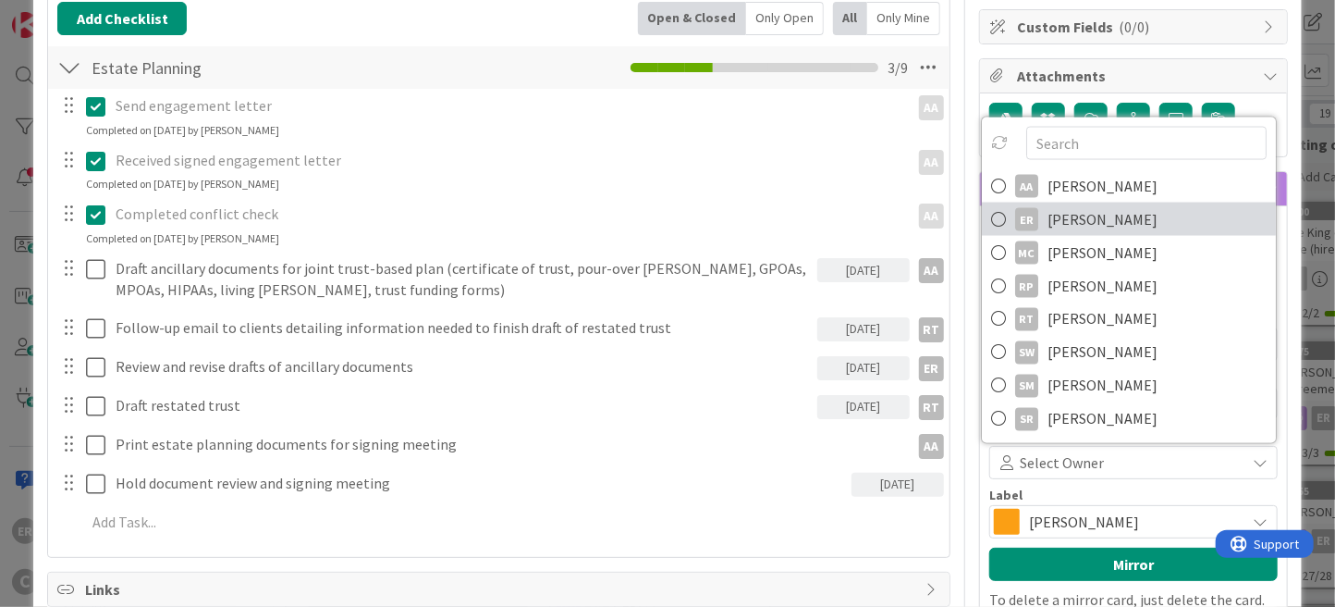
click at [1065, 229] on link "ER [PERSON_NAME]" at bounding box center [1129, 219] width 294 height 33
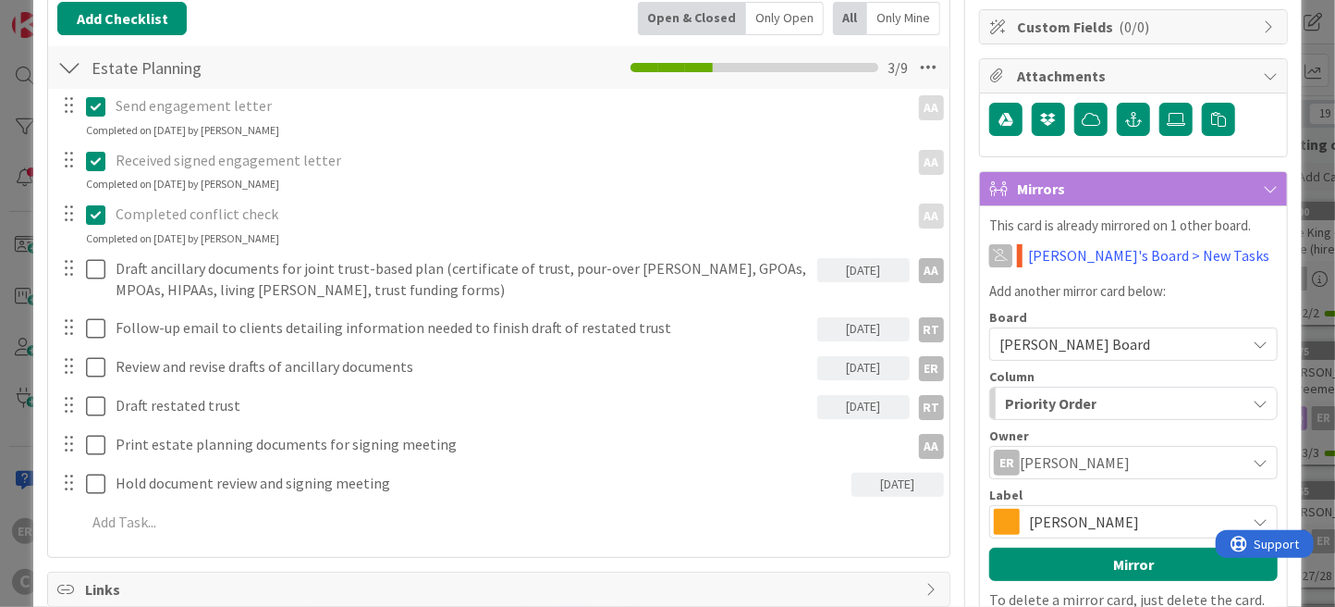
click at [1062, 513] on span "[PERSON_NAME]" at bounding box center [1132, 522] width 207 height 26
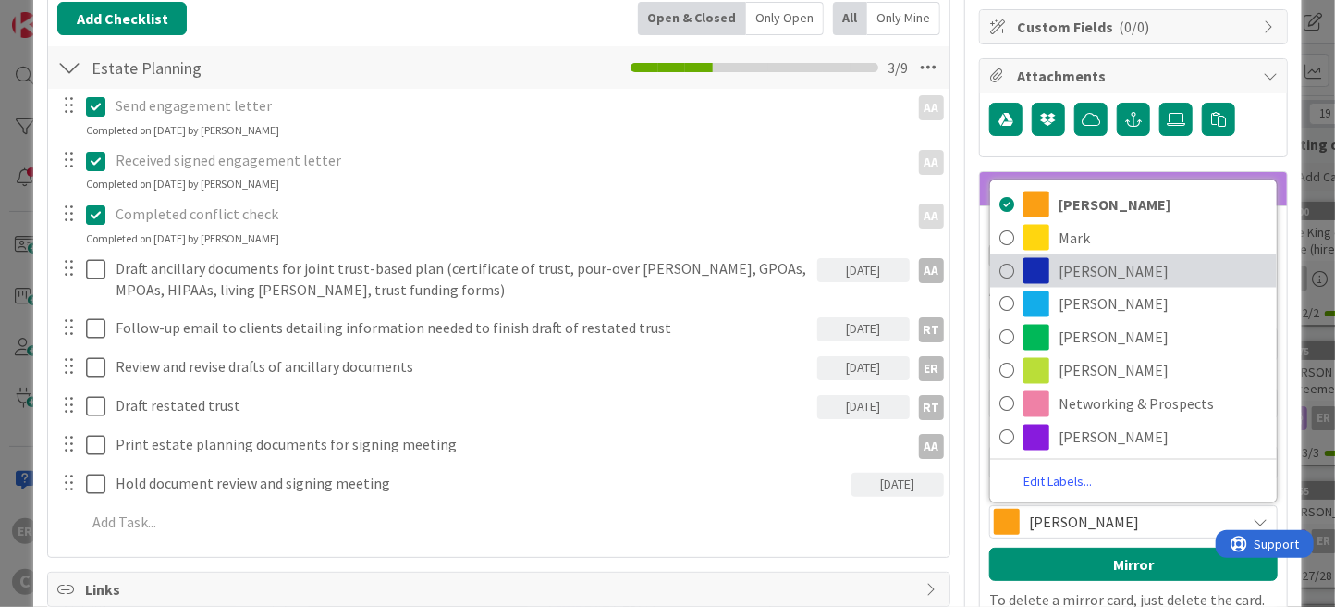
click at [1059, 277] on span "[PERSON_NAME]" at bounding box center [1163, 271] width 209 height 28
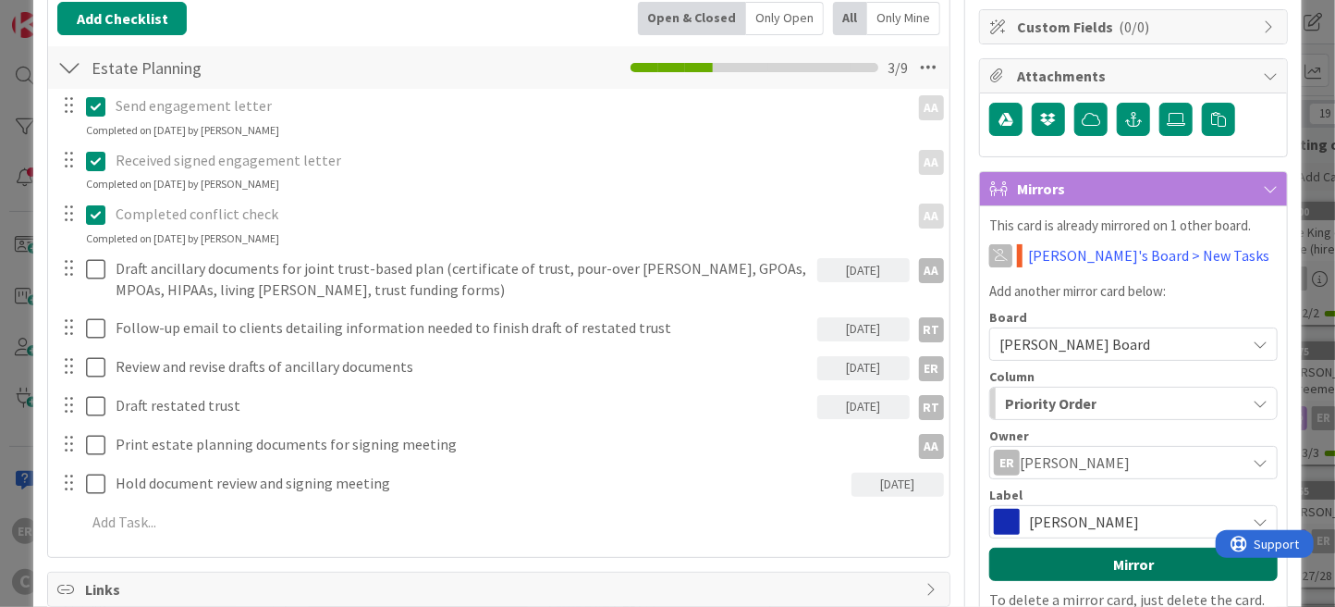
click at [1117, 557] on button "Mirror" at bounding box center [1134, 563] width 289 height 33
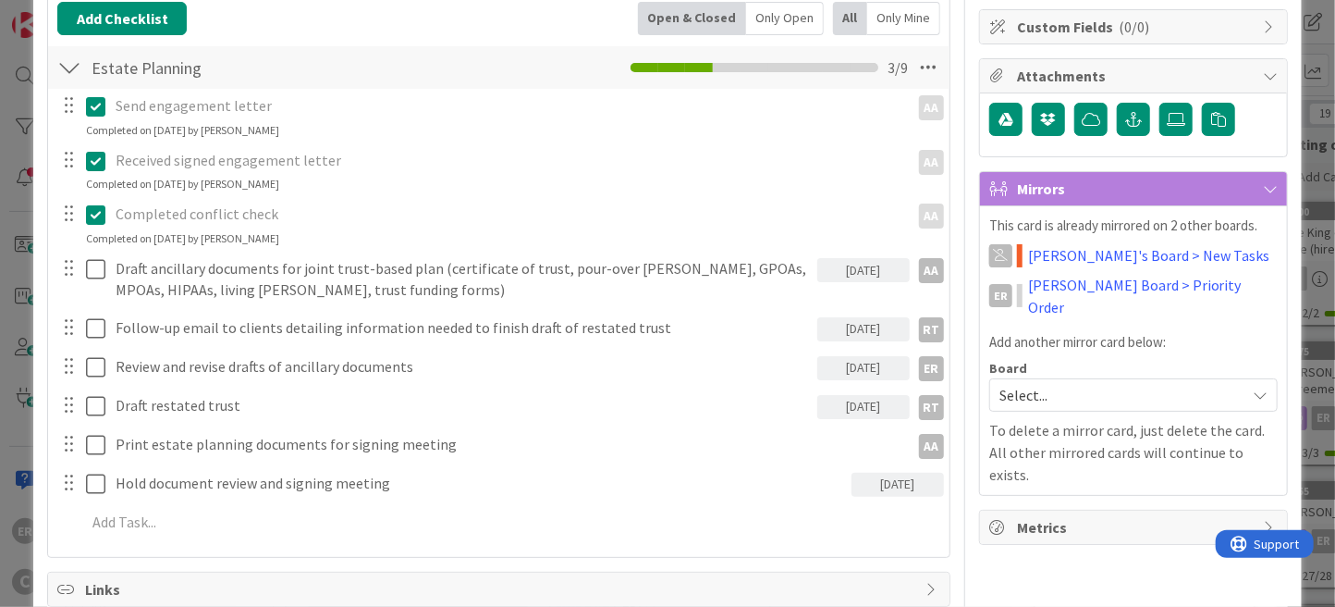
scroll to position [0, 0]
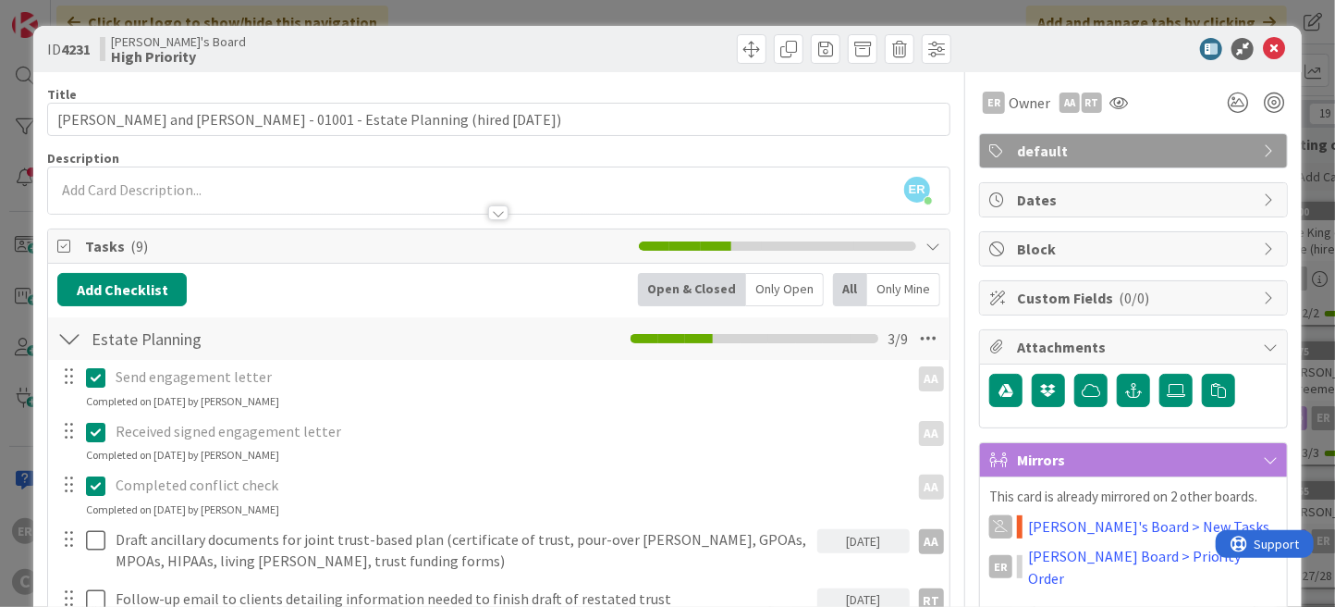
click at [159, 179] on div "ER [PERSON_NAME] joined 3 m ago" at bounding box center [499, 190] width 902 height 46
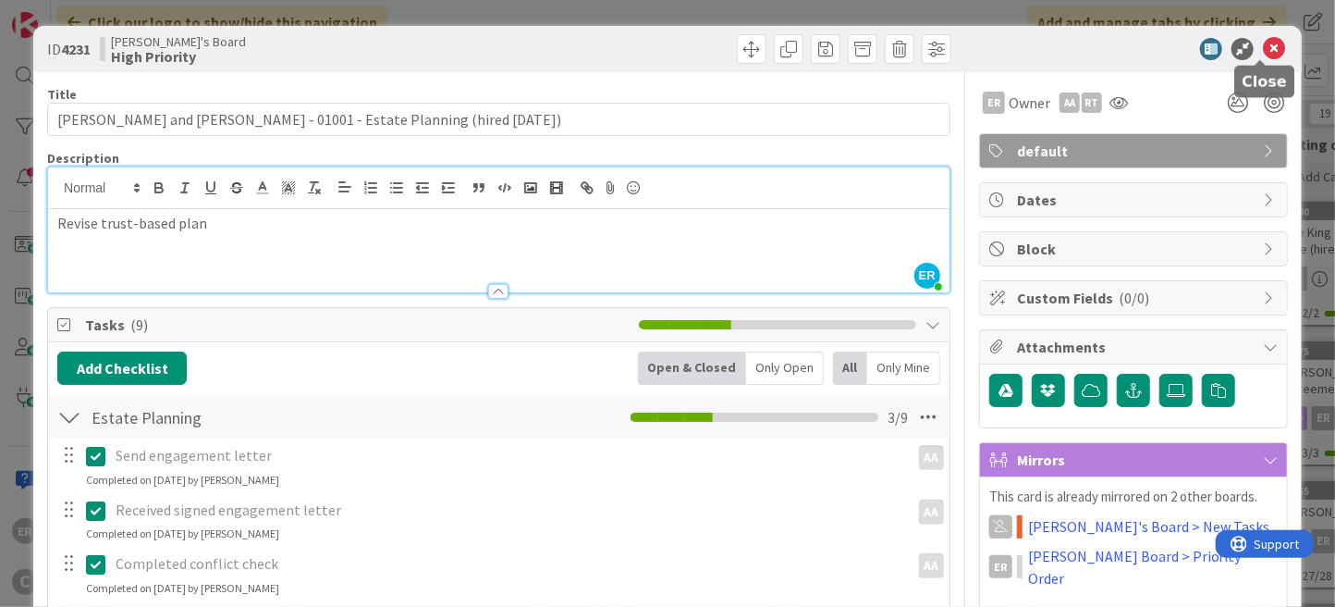
click at [1263, 50] on icon at bounding box center [1274, 49] width 22 height 22
